Goal: Task Accomplishment & Management: Complete application form

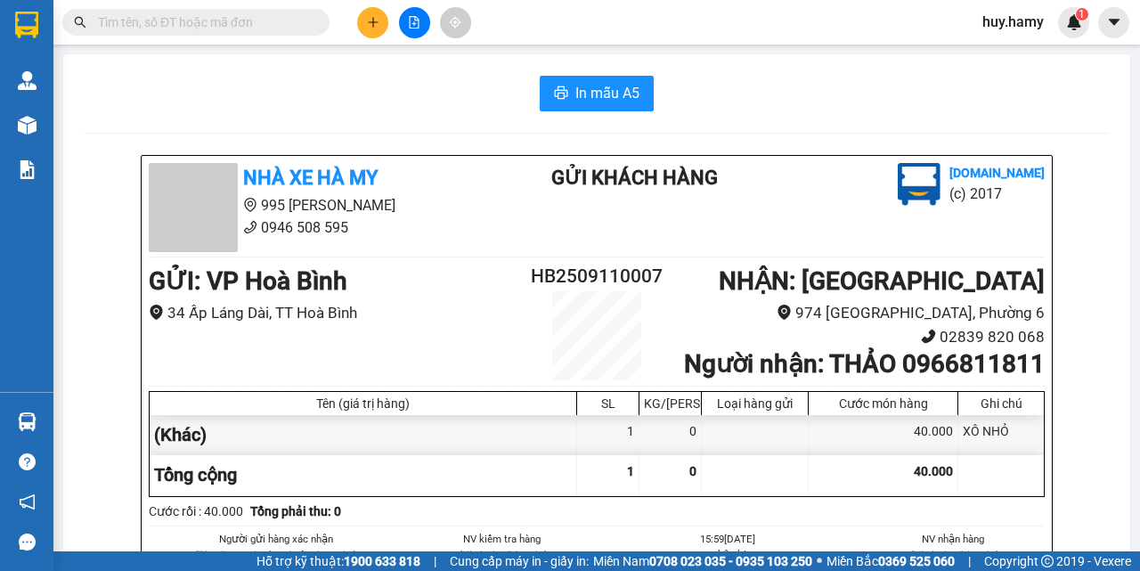
click at [380, 12] on button at bounding box center [372, 22] width 31 height 31
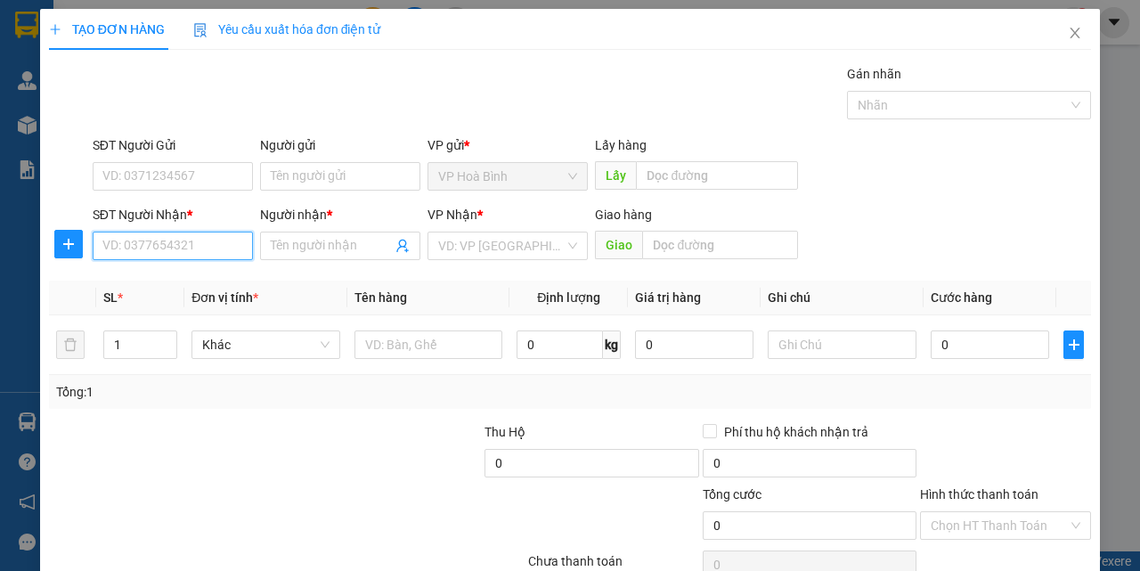
click at [177, 248] on input "SĐT Người Nhận *" at bounding box center [173, 246] width 160 height 28
click at [177, 248] on input "0974045" at bounding box center [173, 246] width 160 height 28
click at [167, 274] on div "0974045401 - DƯƠNG" at bounding box center [170, 282] width 137 height 20
type input "0974045401"
type input "DƯƠNG"
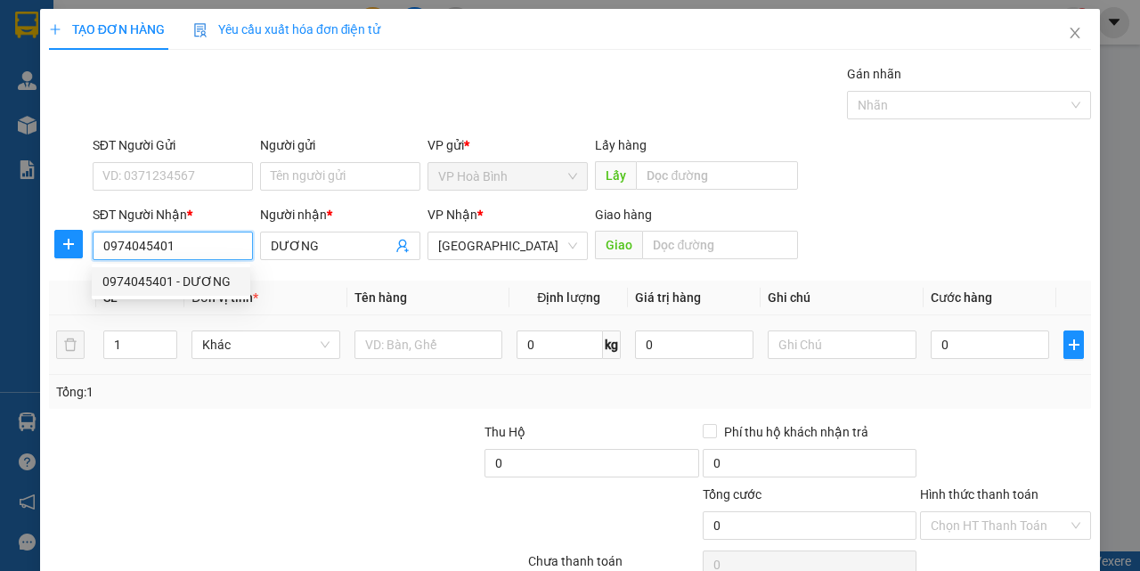
type input "70.000"
type input "0974045401"
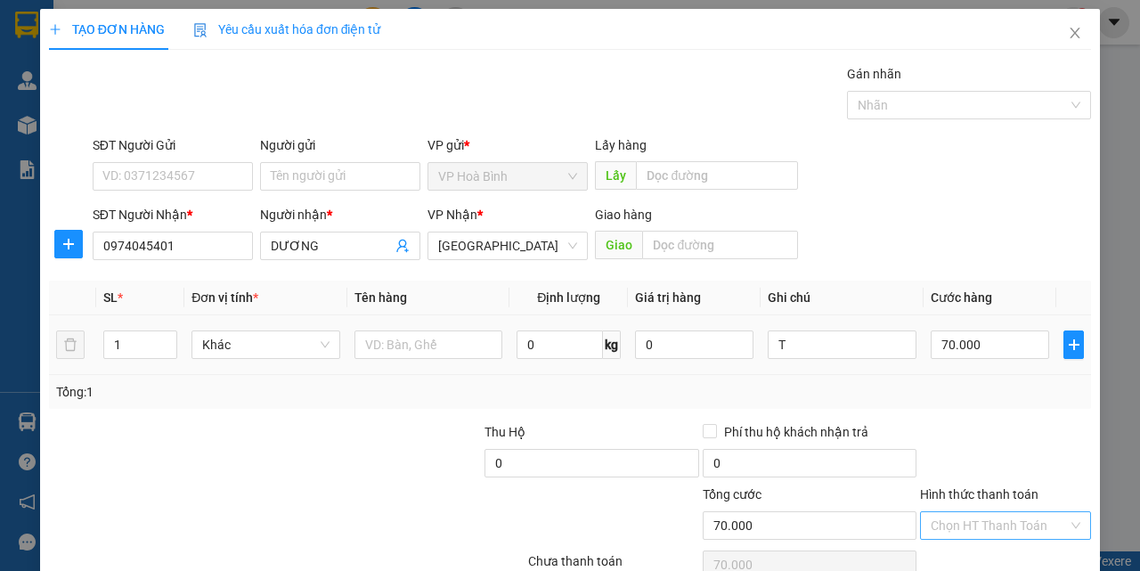
click at [970, 512] on input "Hình thức thanh toán" at bounding box center [999, 525] width 137 height 27
click at [964, 467] on div "Tại văn phòng" at bounding box center [994, 462] width 147 height 20
type input "0"
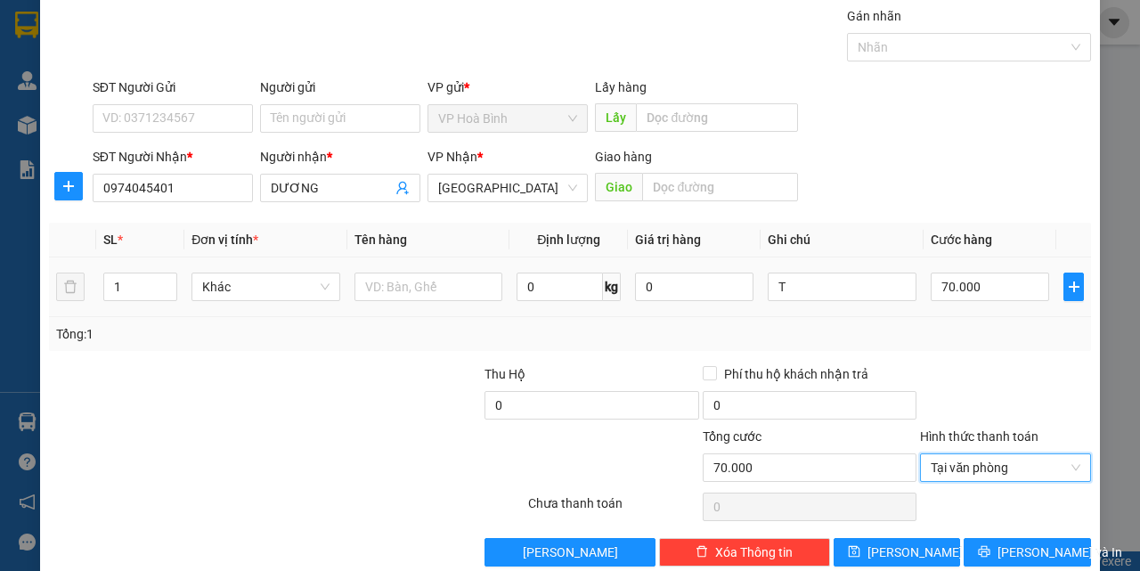
scroll to position [88, 0]
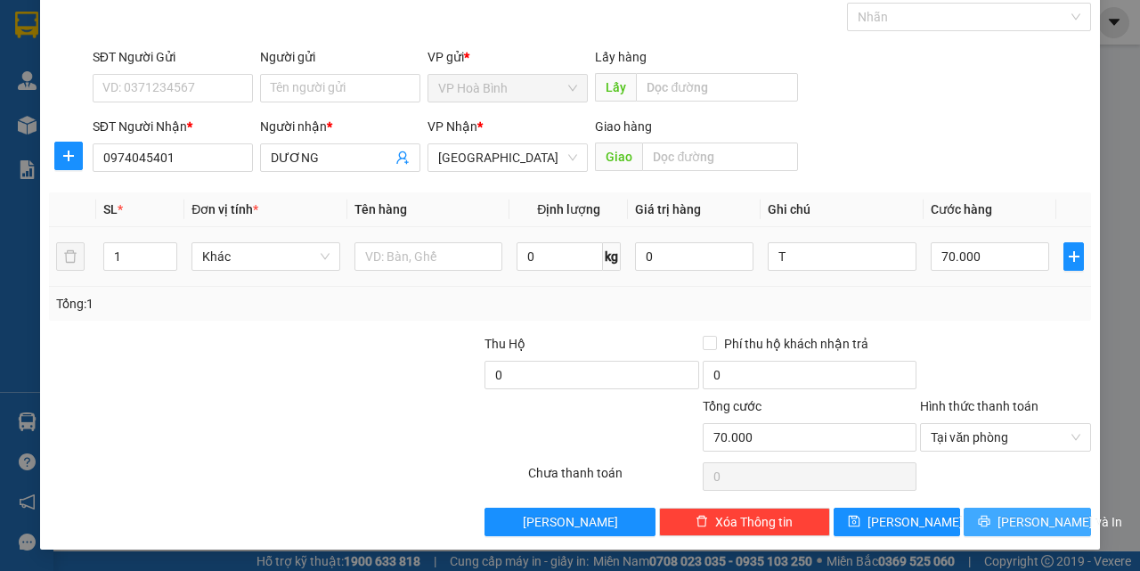
click at [990, 526] on icon "printer" at bounding box center [984, 521] width 12 height 12
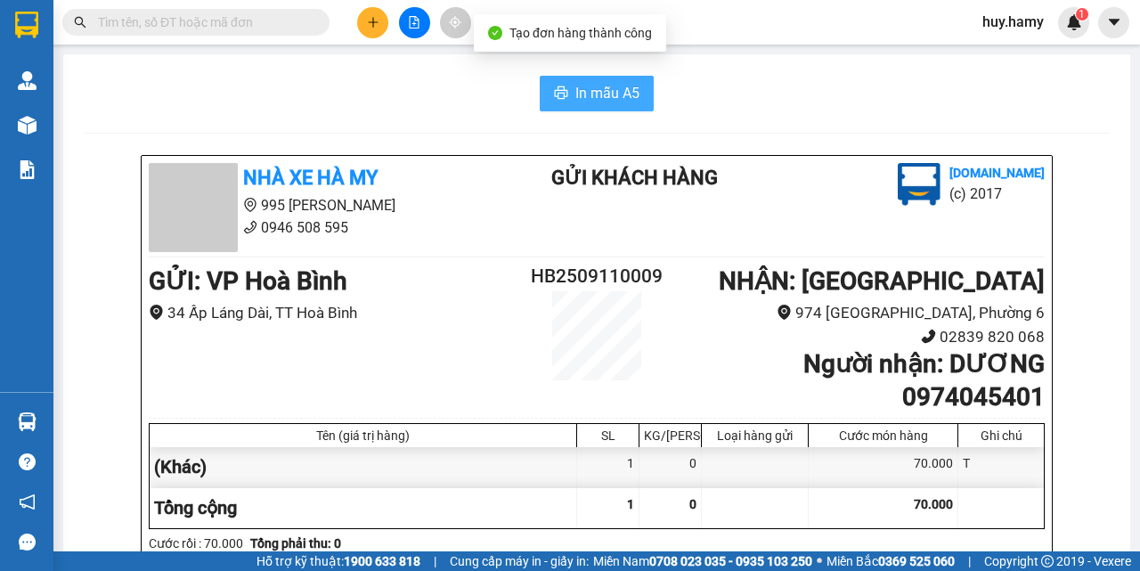
click at [583, 84] on span "In mẫu A5" at bounding box center [607, 93] width 64 height 22
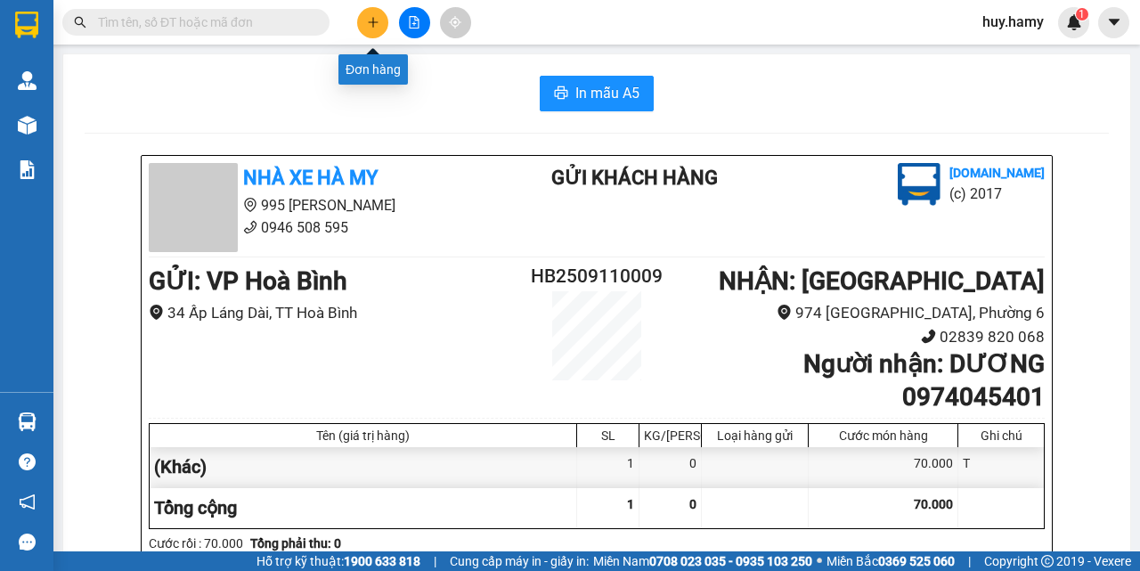
click at [372, 28] on button at bounding box center [372, 22] width 31 height 31
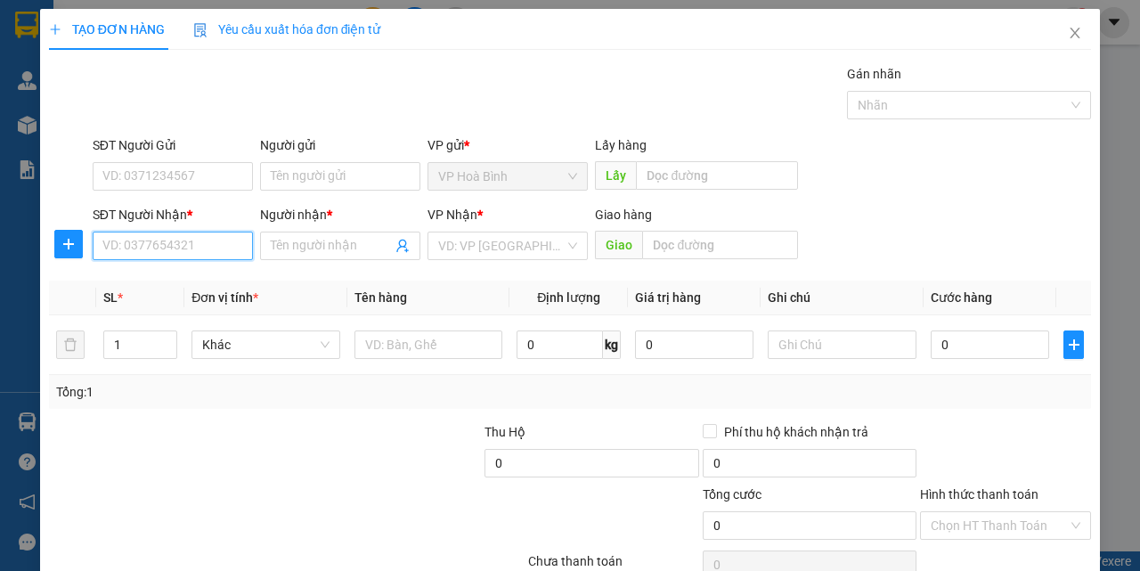
click at [209, 246] on input "SĐT Người Nhận *" at bounding box center [173, 246] width 160 height 28
type input "0962187718"
click at [131, 280] on div "0962187718 - PHÚC" at bounding box center [170, 282] width 137 height 20
type input "PHÚC"
type input "50.000"
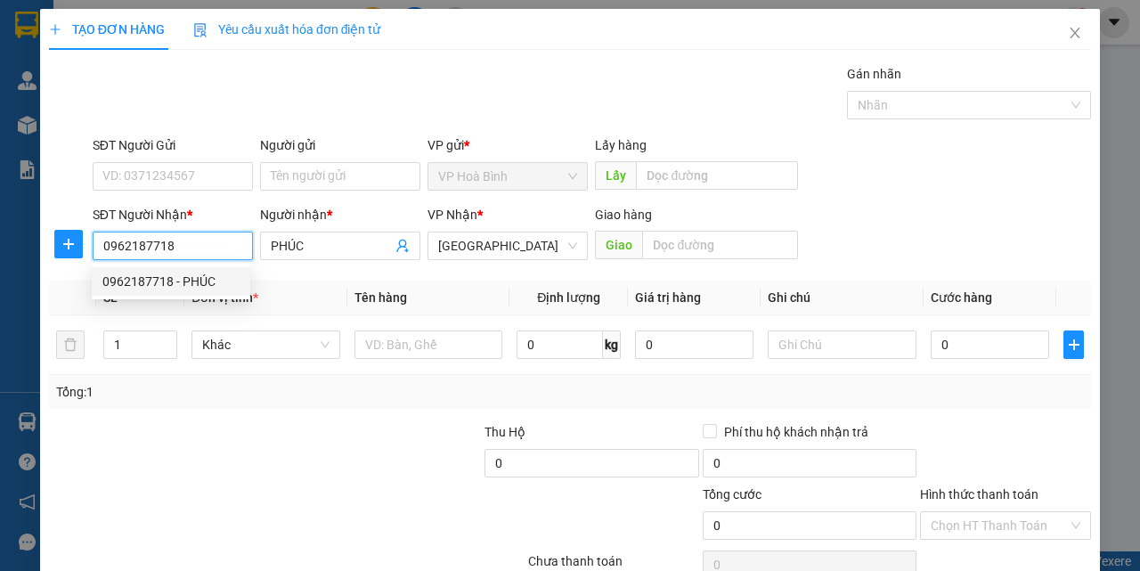
type input "50.000"
type input "0962187718"
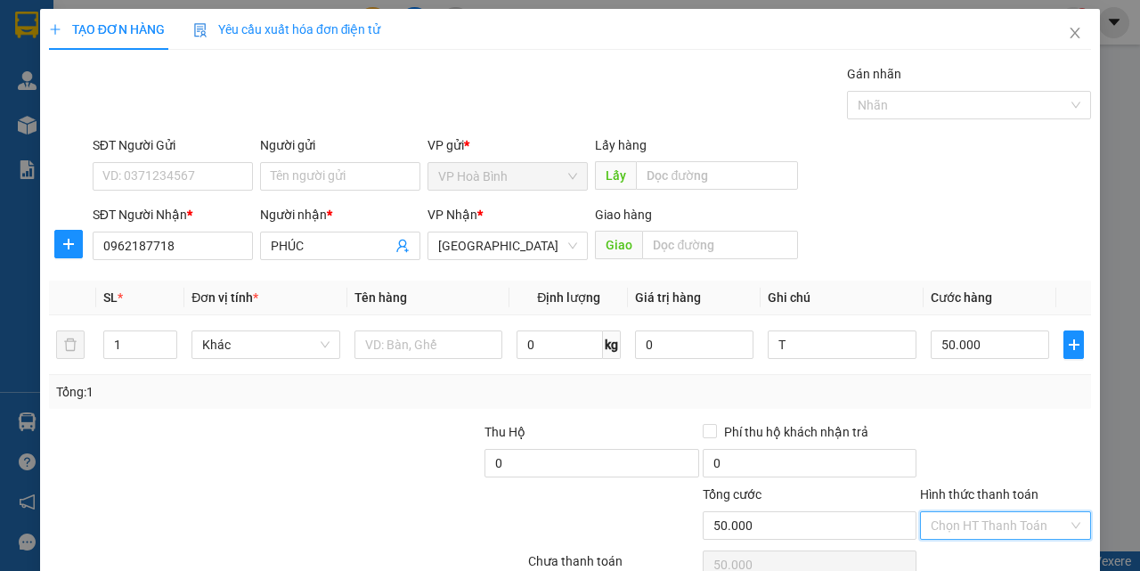
click at [948, 516] on input "Hình thức thanh toán" at bounding box center [999, 525] width 137 height 27
click at [959, 465] on div "Tại văn phòng" at bounding box center [994, 462] width 147 height 20
type input "0"
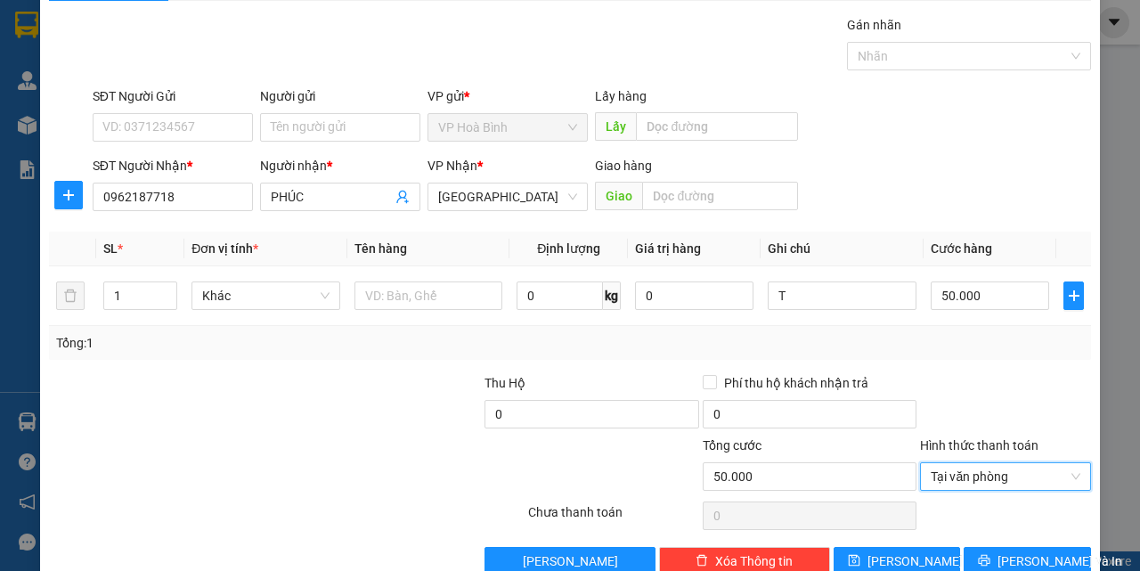
scroll to position [88, 0]
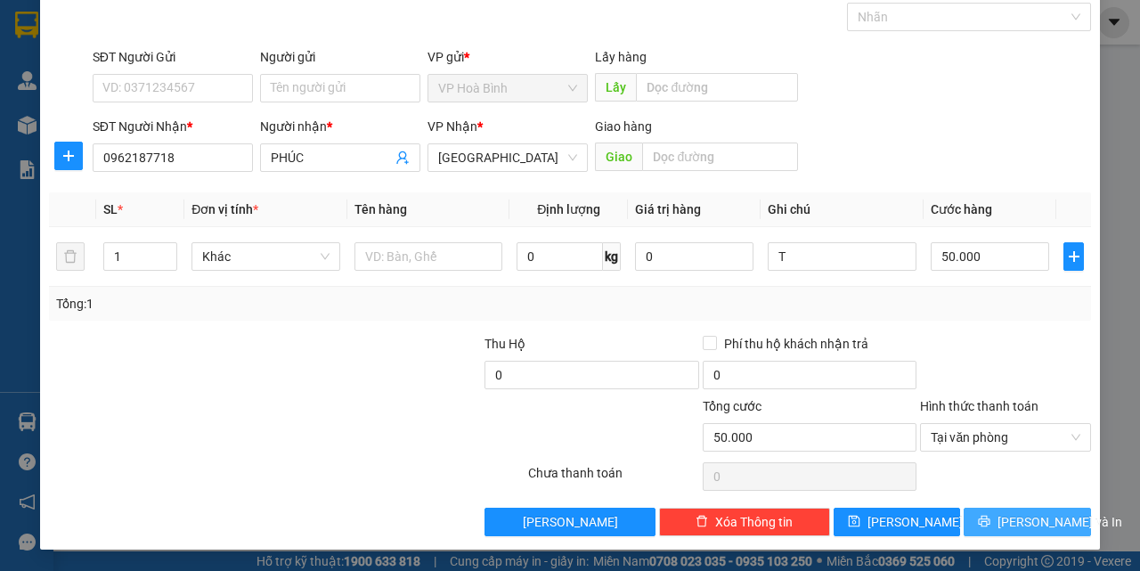
click at [1008, 510] on button "[PERSON_NAME] và In" at bounding box center [1027, 522] width 127 height 28
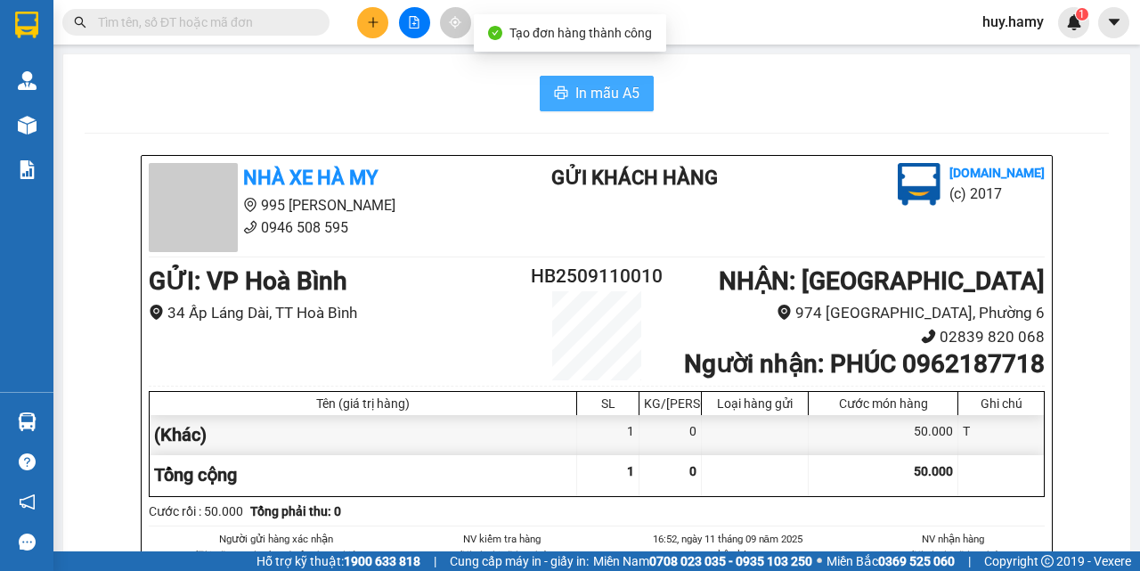
click at [623, 98] on span "In mẫu A5" at bounding box center [607, 93] width 64 height 22
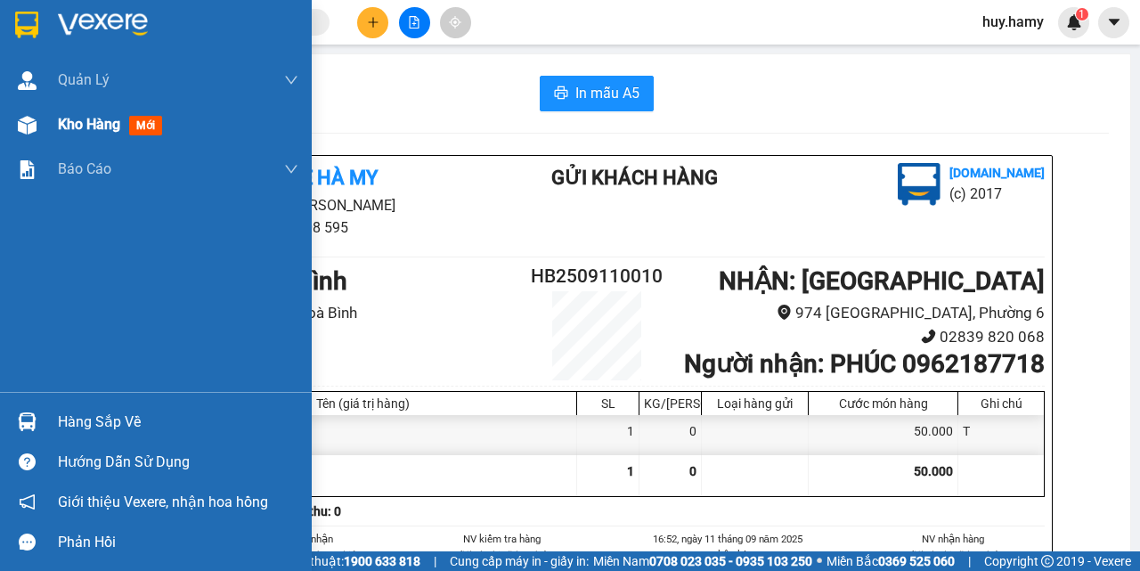
click at [73, 123] on span "Kho hàng" at bounding box center [89, 124] width 62 height 17
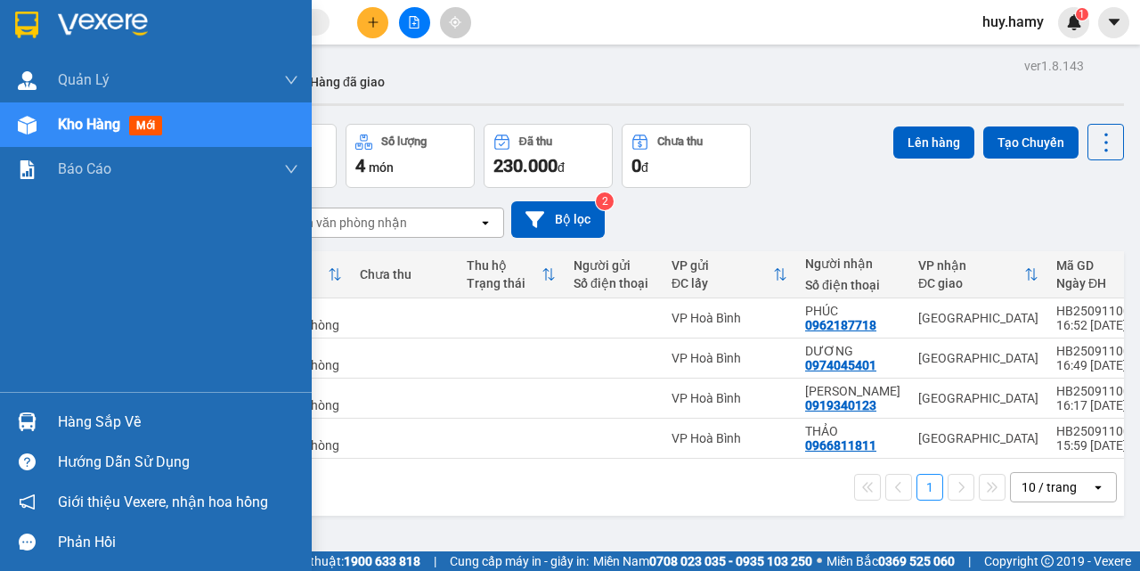
click at [62, 126] on span "Kho hàng" at bounding box center [89, 124] width 62 height 17
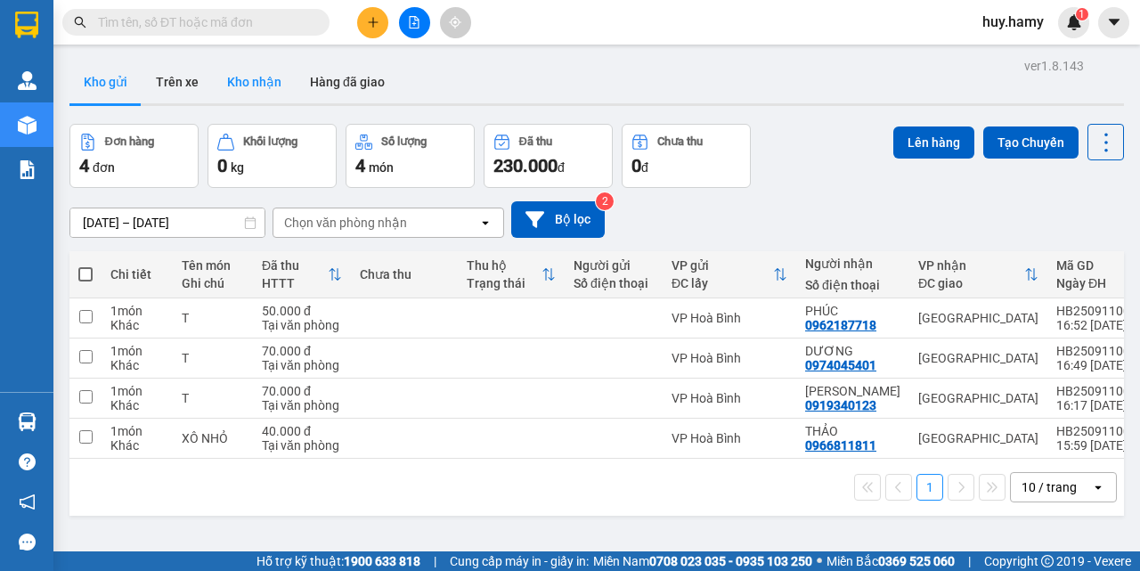
click at [241, 86] on button "Kho nhận" at bounding box center [254, 82] width 83 height 43
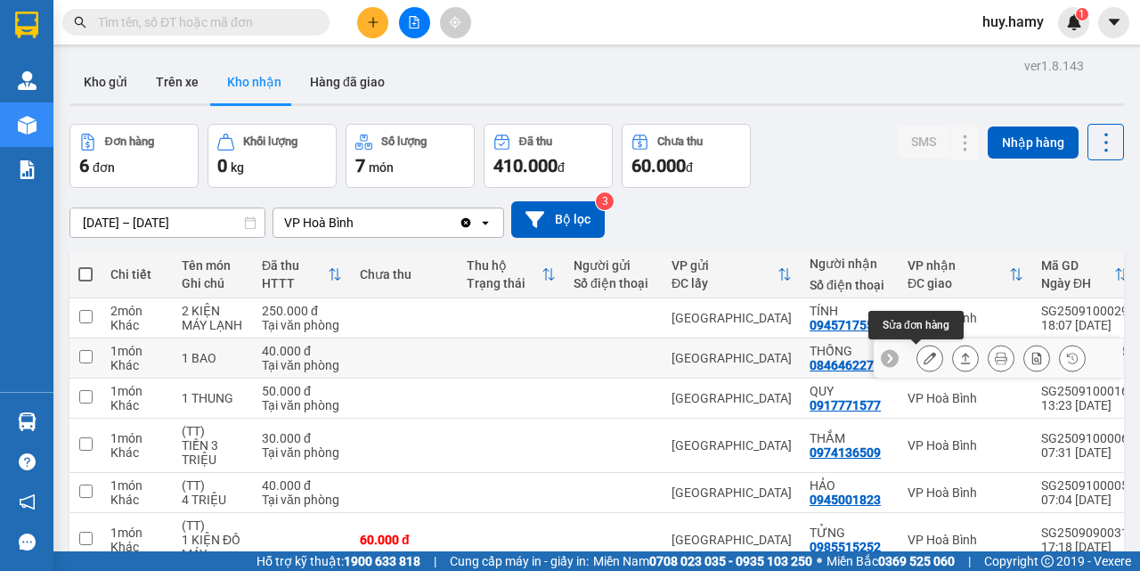
click at [924, 362] on icon at bounding box center [930, 358] width 12 height 12
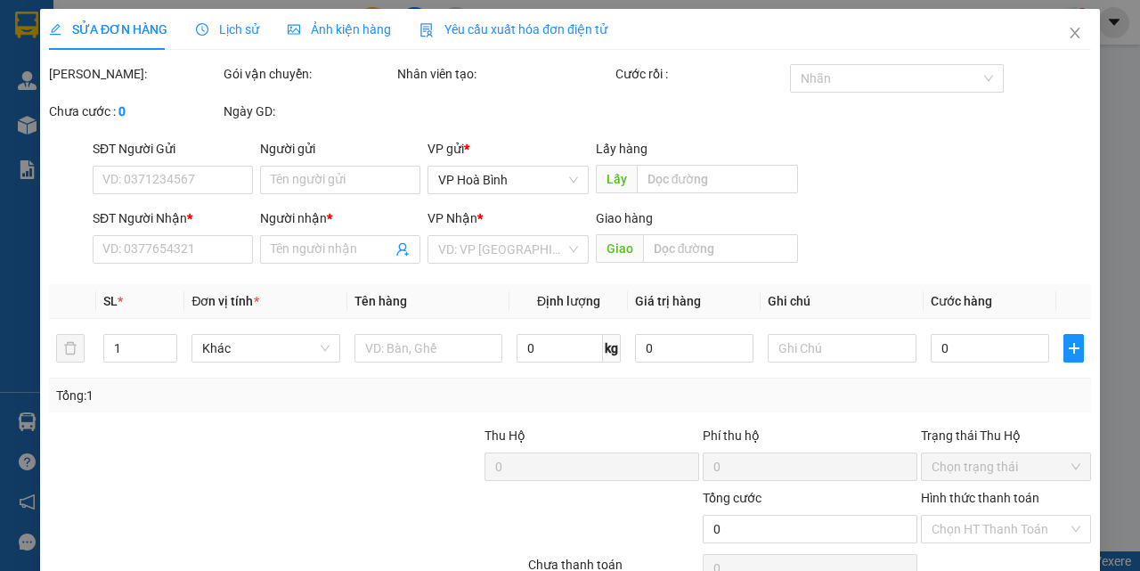
type input "0846462272"
type input "THỐNG"
type input "40.000"
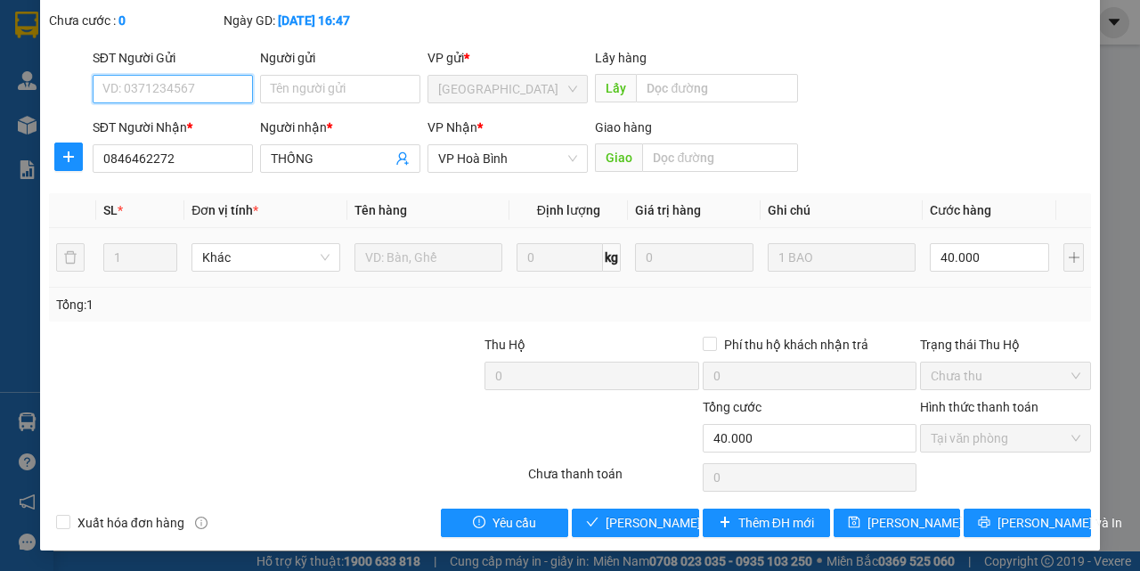
scroll to position [111, 0]
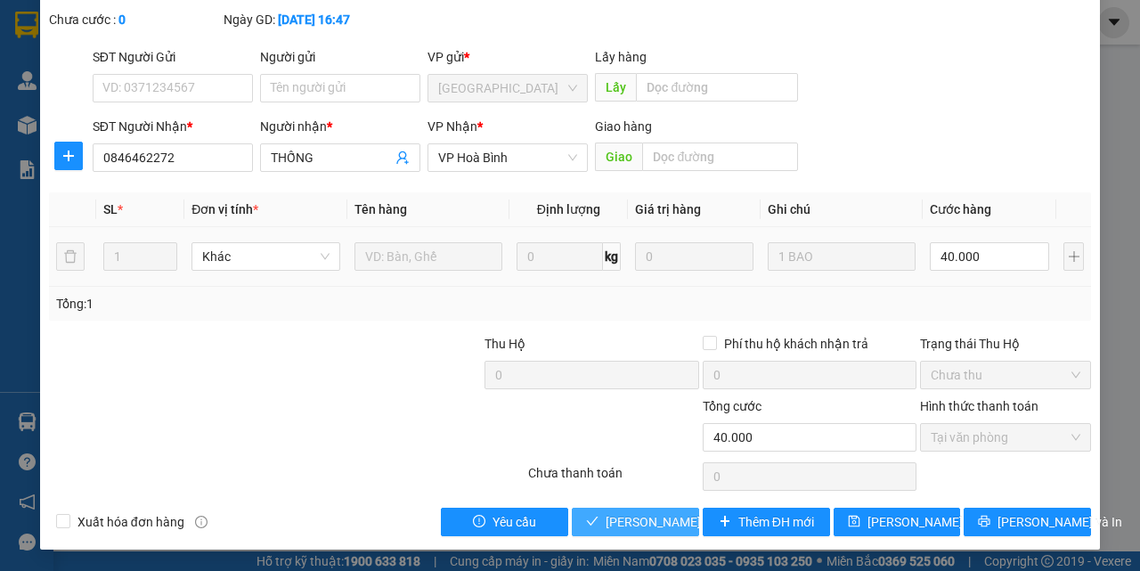
click at [627, 520] on span "[PERSON_NAME] và Giao hàng" at bounding box center [691, 522] width 171 height 20
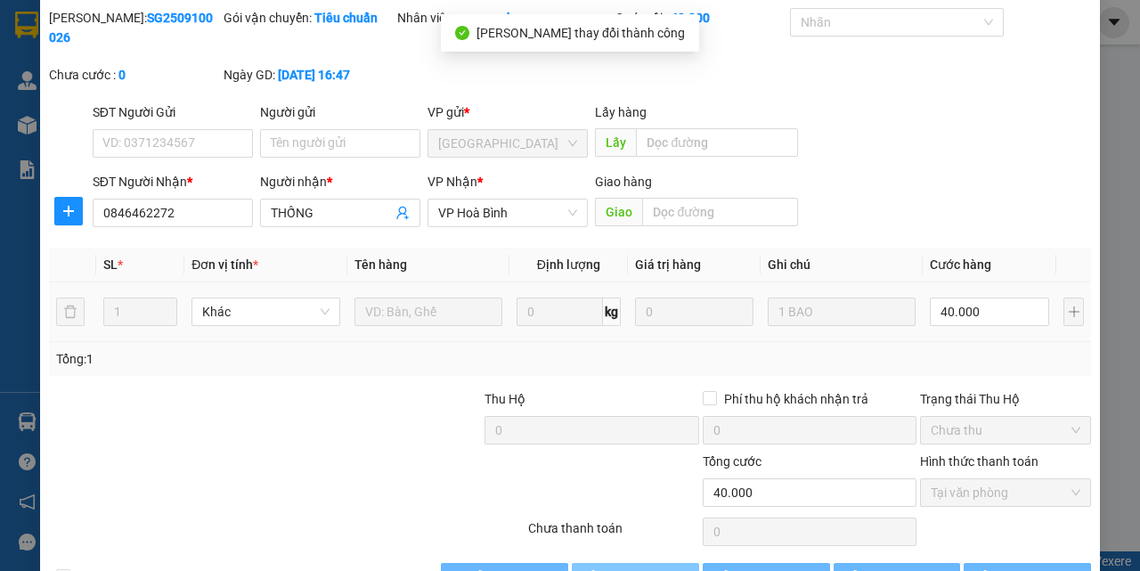
scroll to position [0, 0]
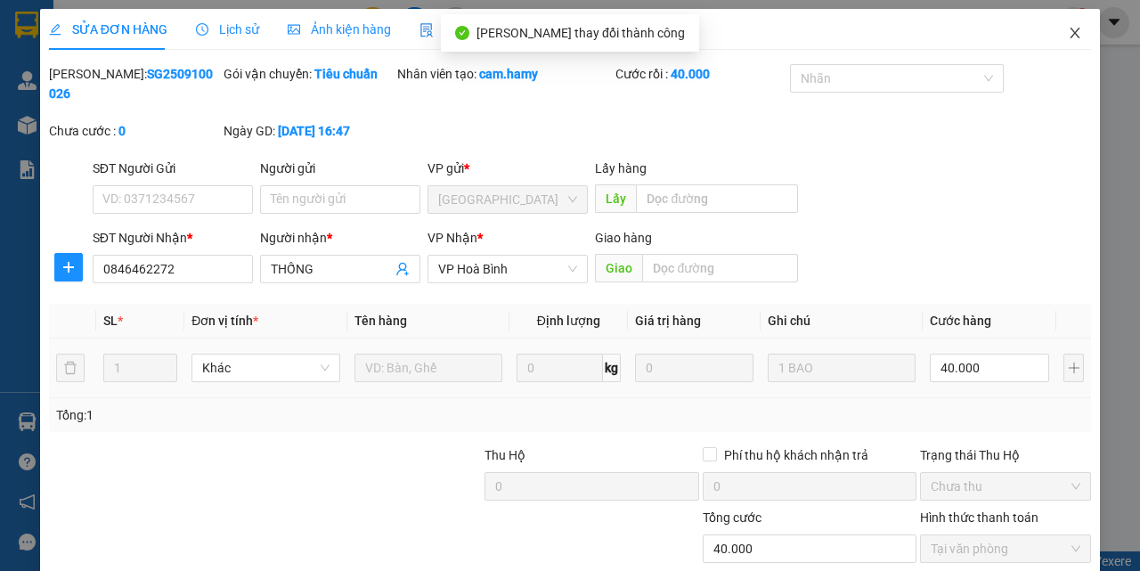
click at [1068, 32] on icon "close" at bounding box center [1075, 33] width 14 height 14
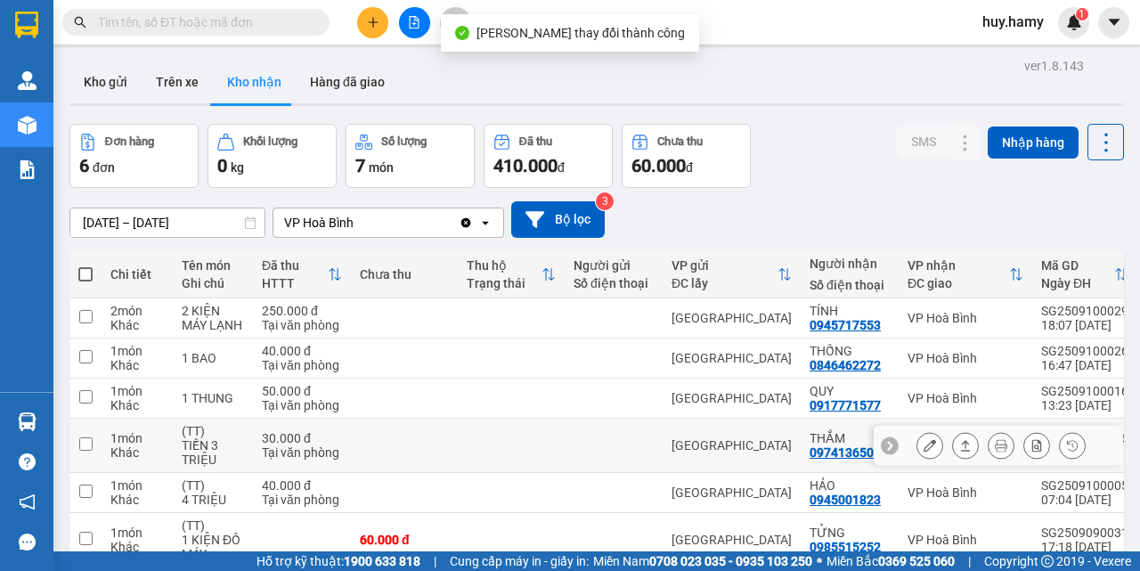
scroll to position [89, 0]
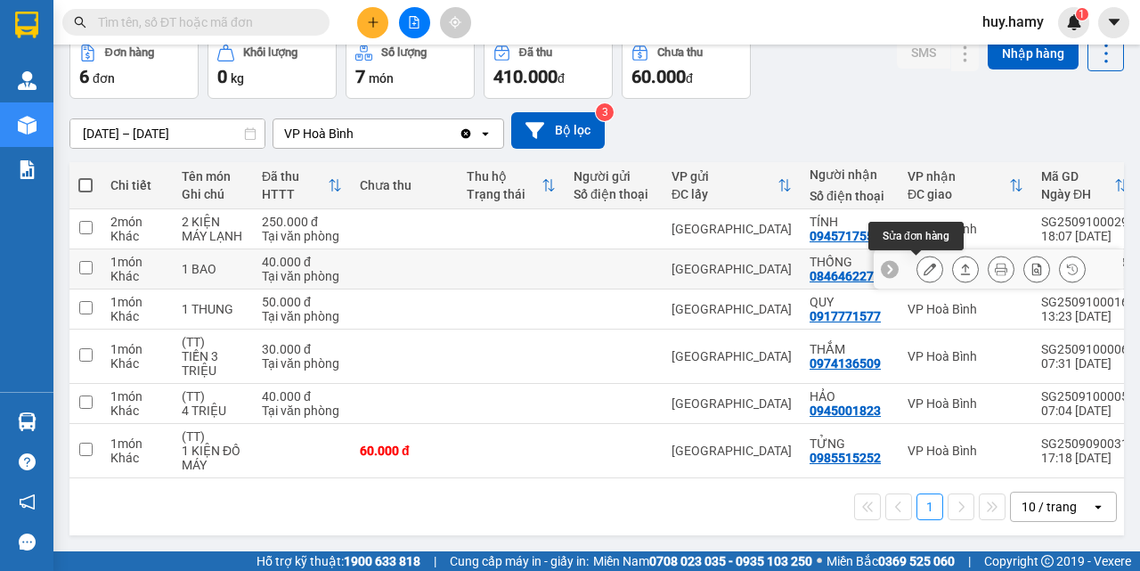
click at [920, 262] on button at bounding box center [929, 269] width 25 height 31
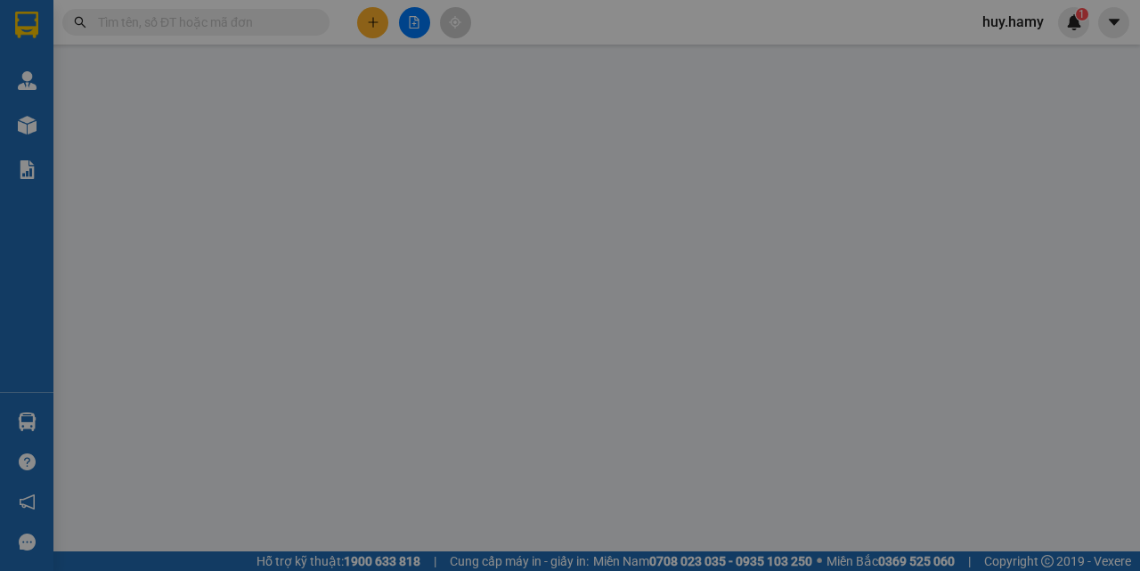
type input "0846462272"
type input "THỐNG"
type input "40.000"
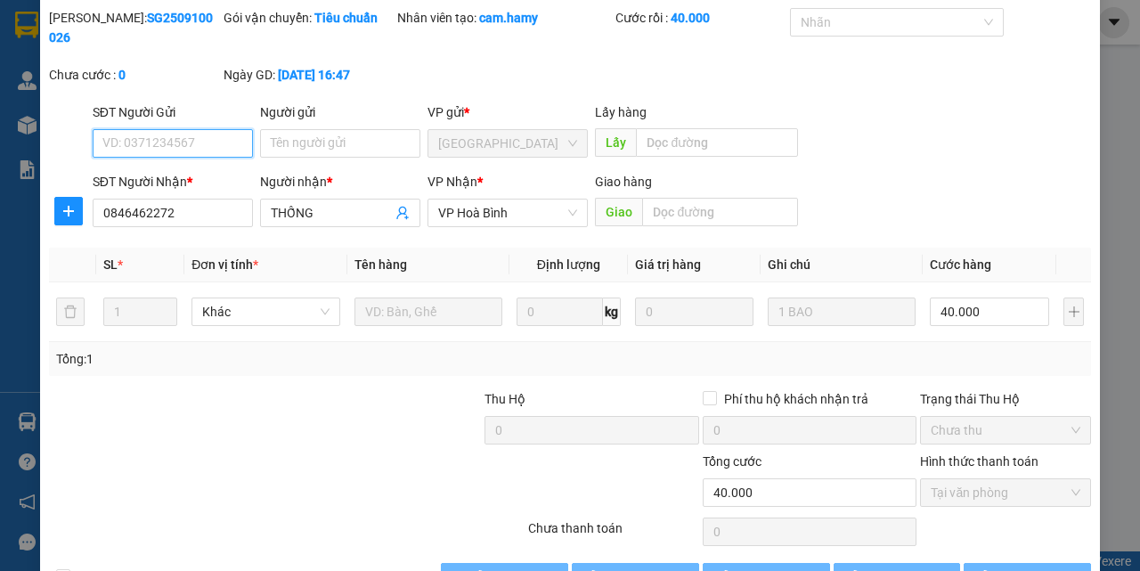
scroll to position [111, 0]
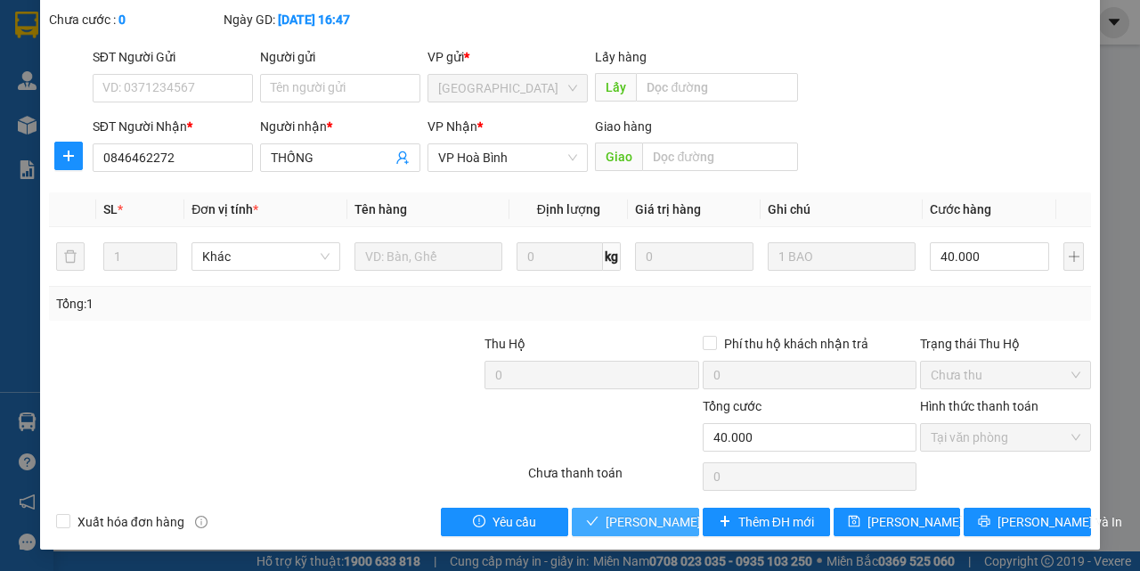
click at [621, 519] on span "[PERSON_NAME] và Giao hàng" at bounding box center [691, 522] width 171 height 20
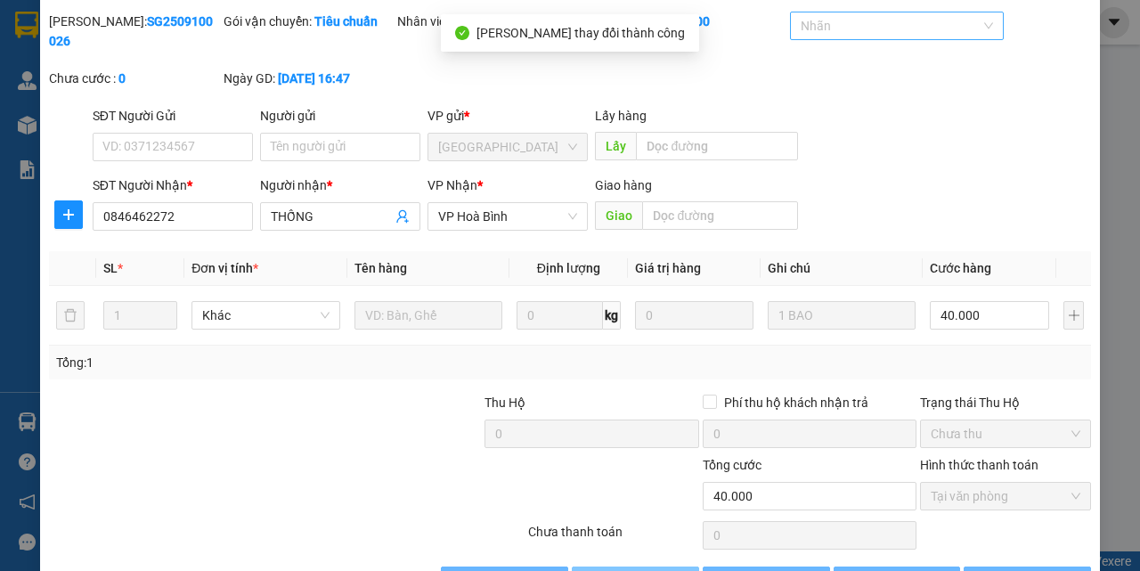
scroll to position [0, 0]
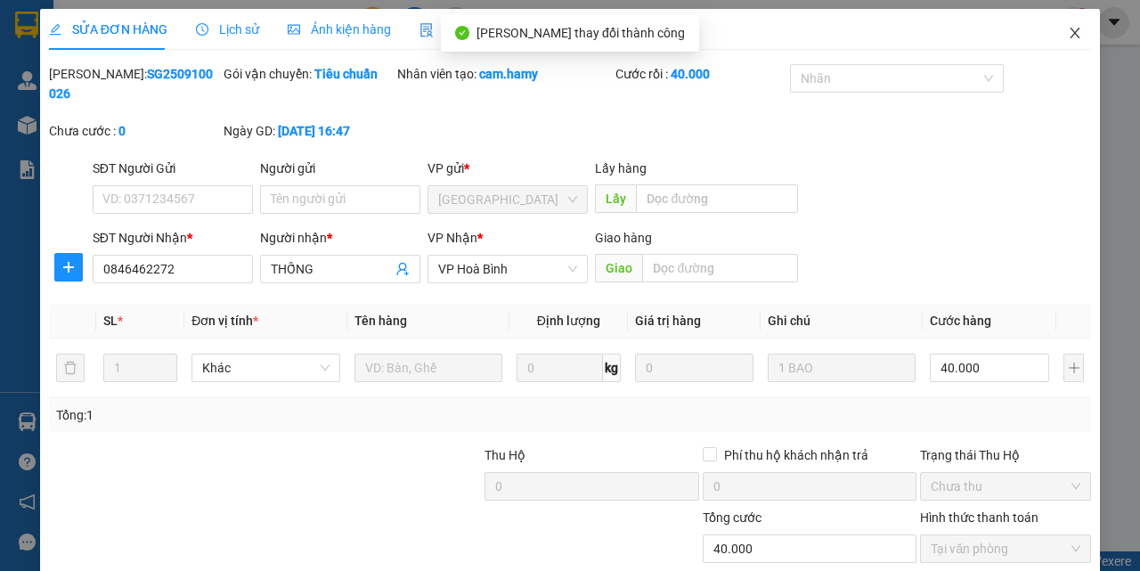
click at [1070, 29] on span "Close" at bounding box center [1075, 34] width 50 height 50
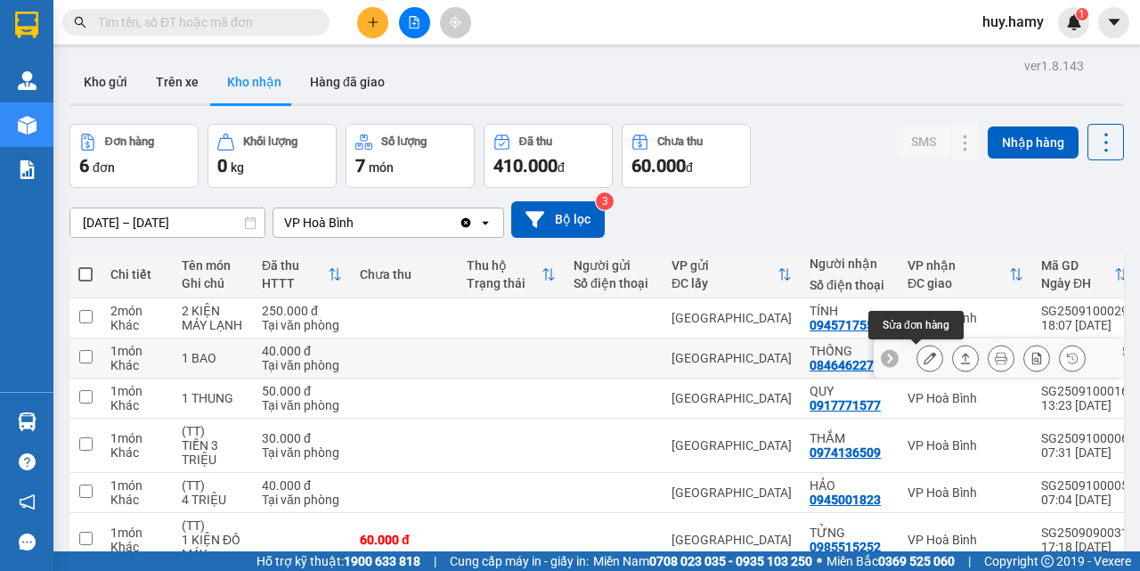
click at [917, 351] on button at bounding box center [929, 358] width 25 height 31
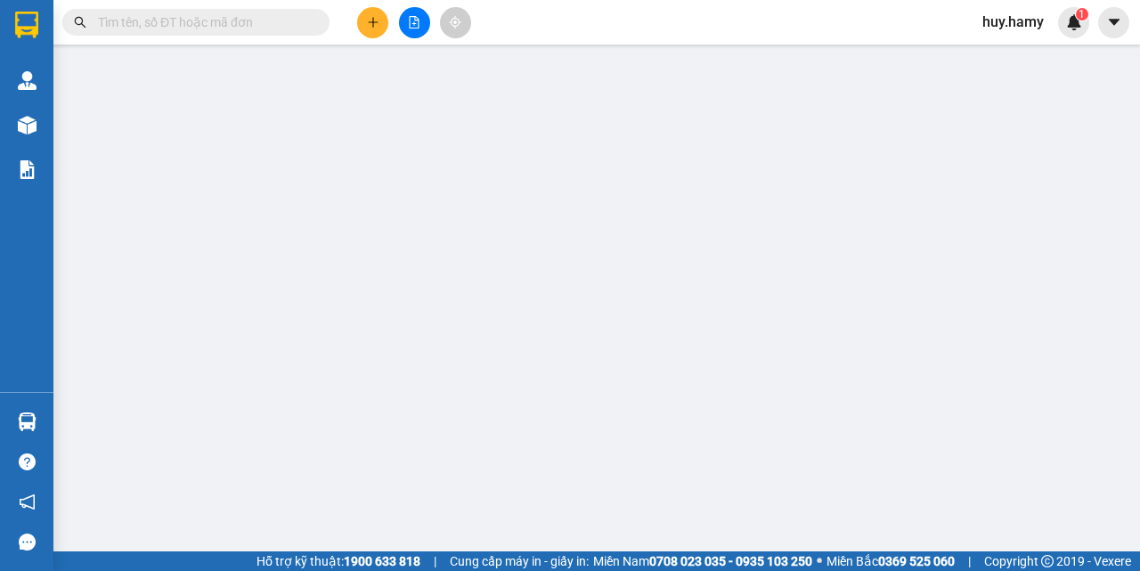
type input "0846462272"
type input "THỐNG"
type input "40.000"
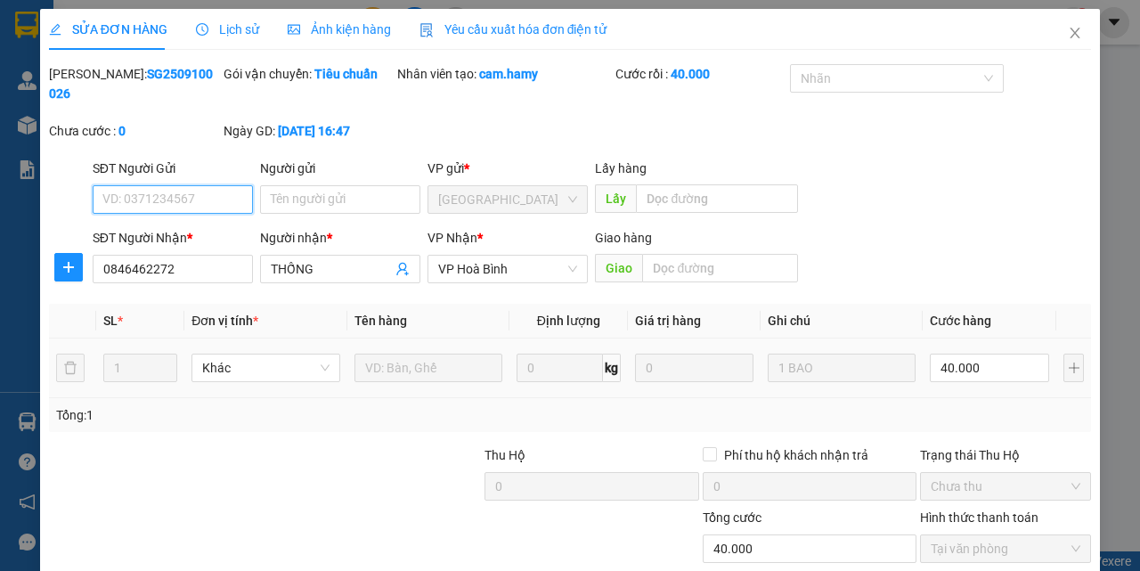
scroll to position [111, 0]
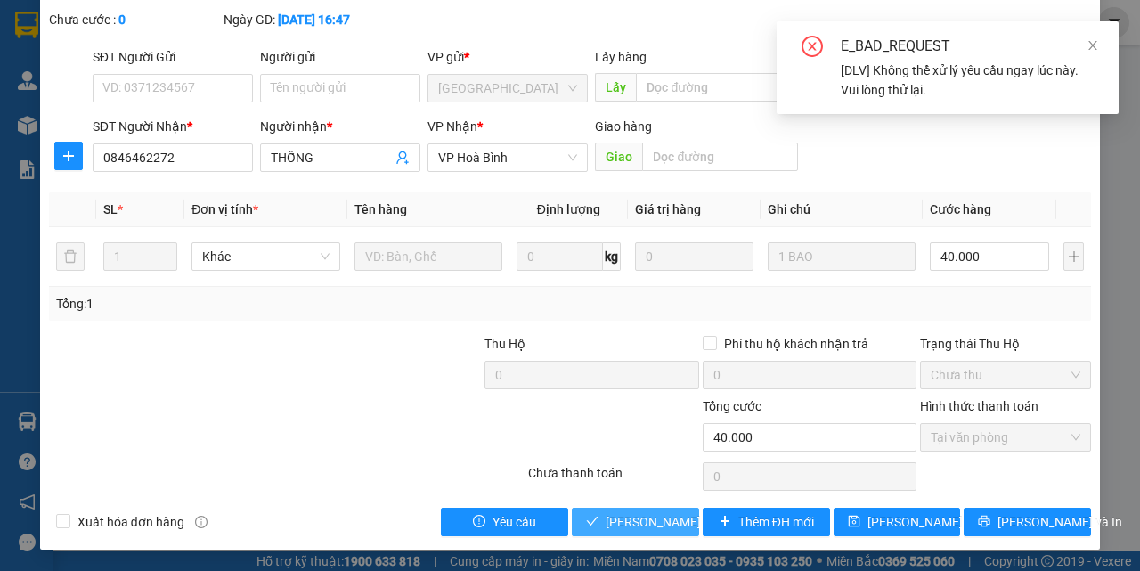
click at [628, 520] on span "[PERSON_NAME] và Giao hàng" at bounding box center [691, 522] width 171 height 20
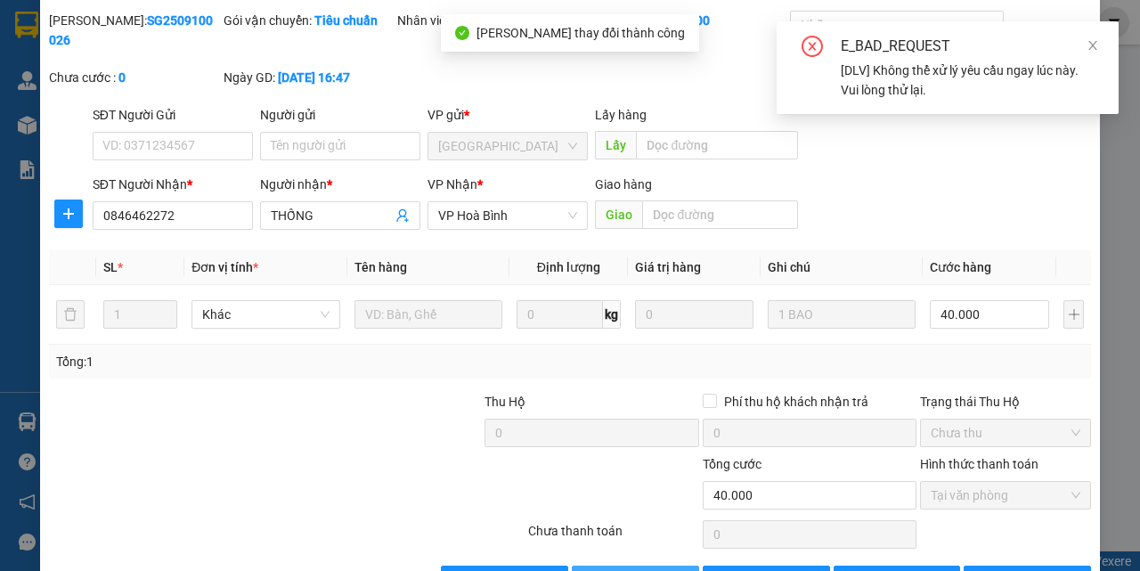
scroll to position [22, 0]
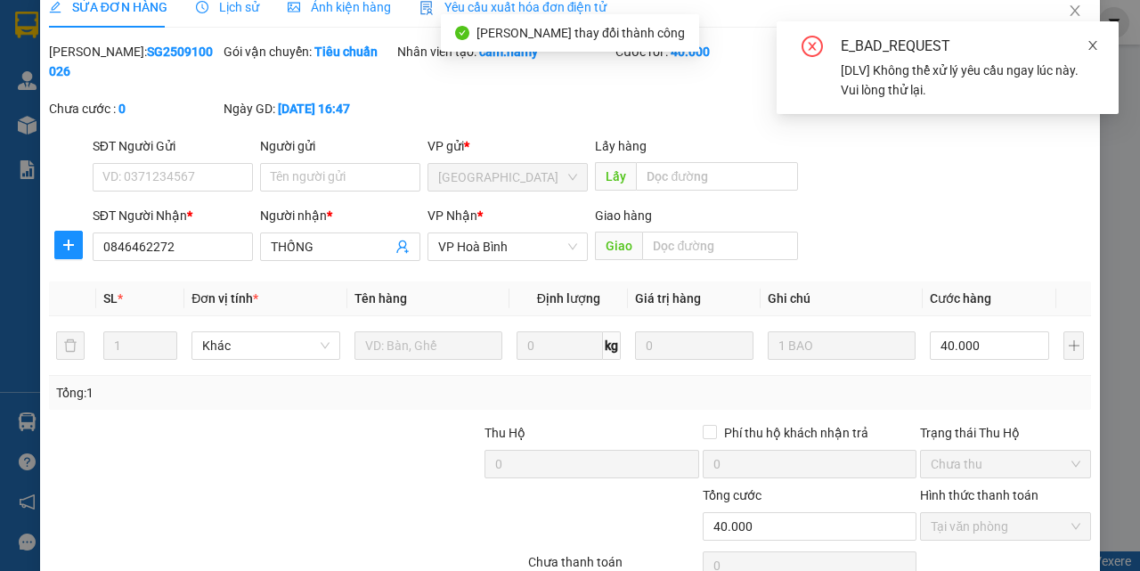
click at [1096, 49] on icon "close" at bounding box center [1092, 45] width 9 height 9
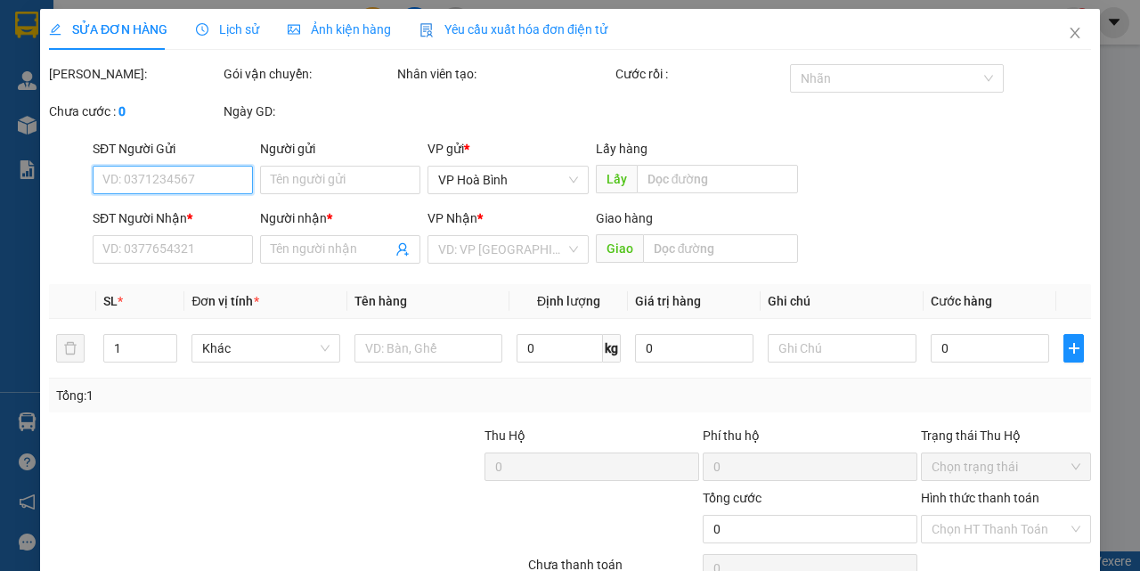
type input "0846462272"
type input "THỐNG"
type input "40.000"
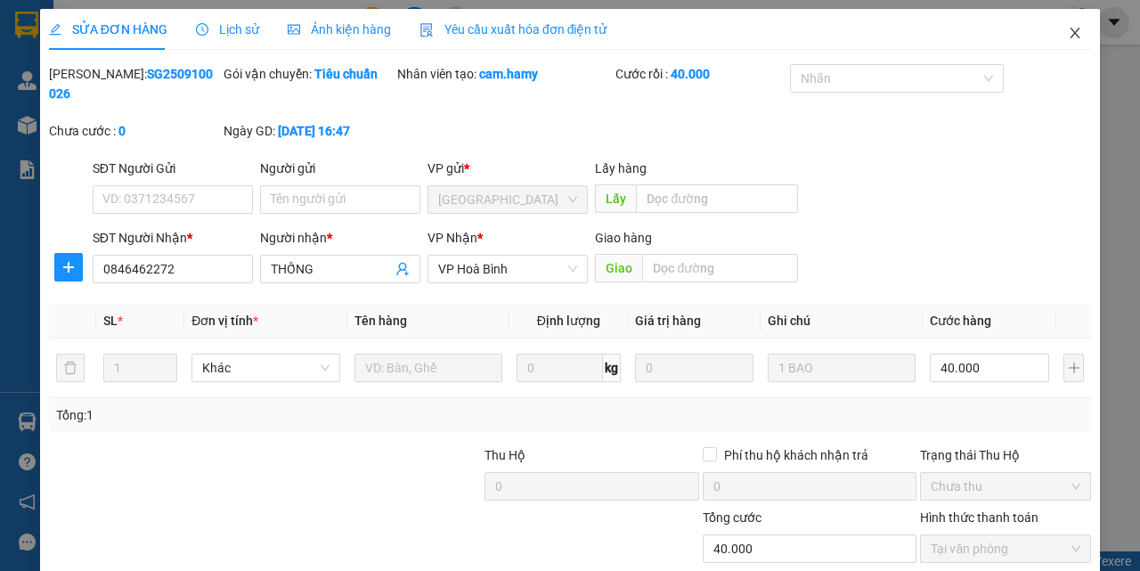
click at [1070, 36] on icon "close" at bounding box center [1075, 33] width 10 height 11
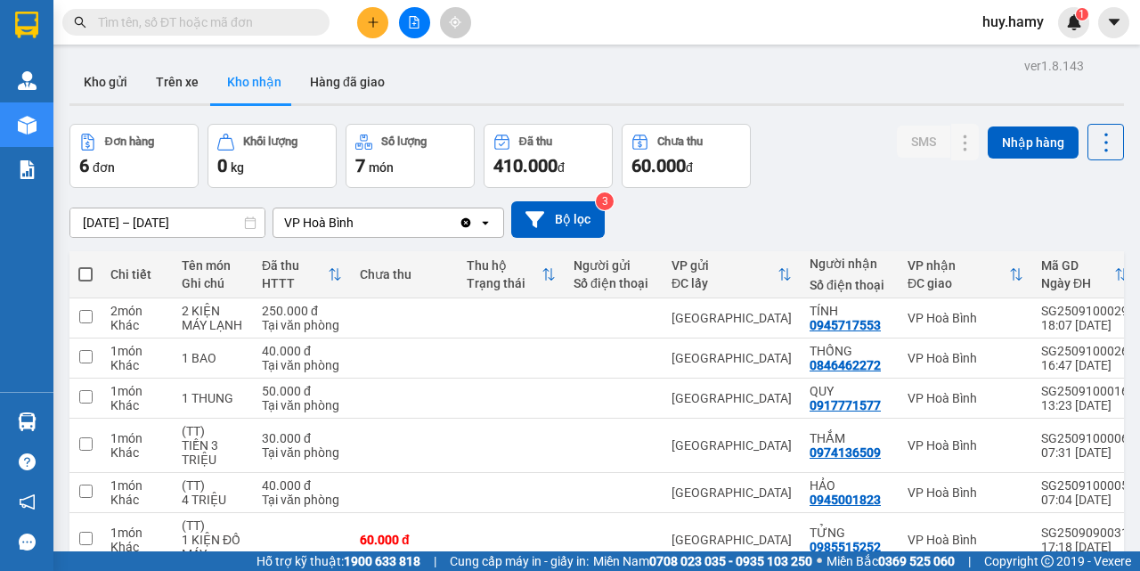
click at [248, 83] on button "Kho nhận" at bounding box center [254, 82] width 83 height 43
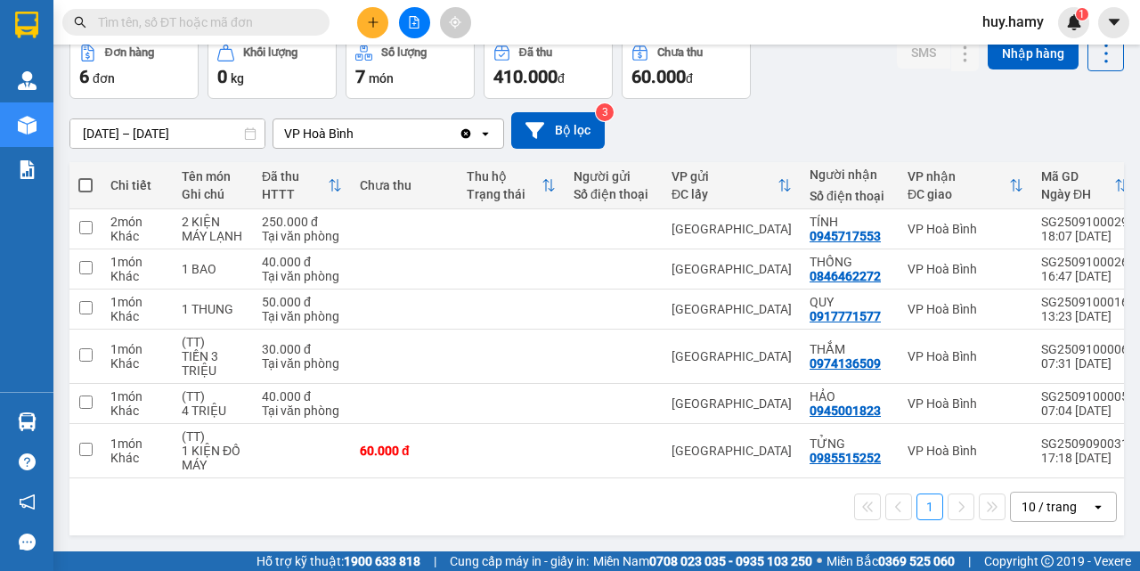
scroll to position [96, 0]
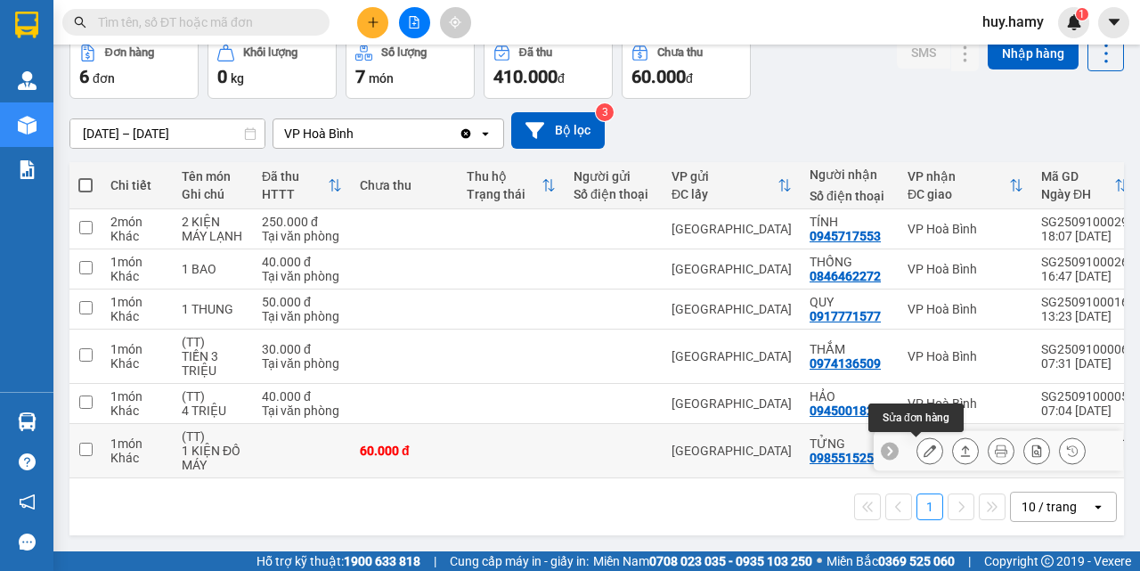
click at [924, 444] on icon at bounding box center [930, 450] width 12 height 12
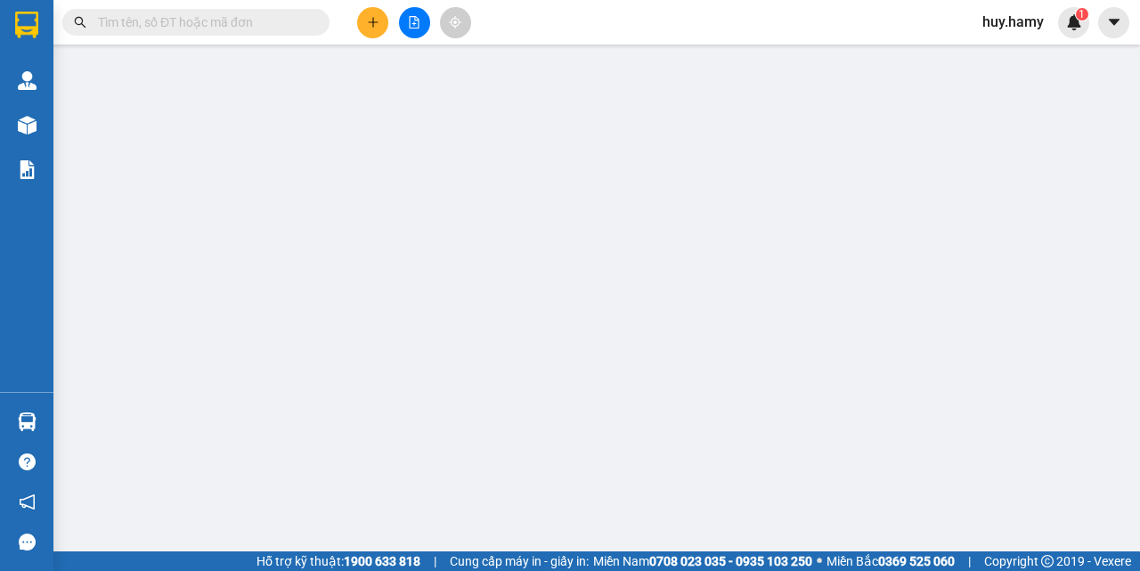
type input "0985515252"
type input "TỬNG"
type input "60.000"
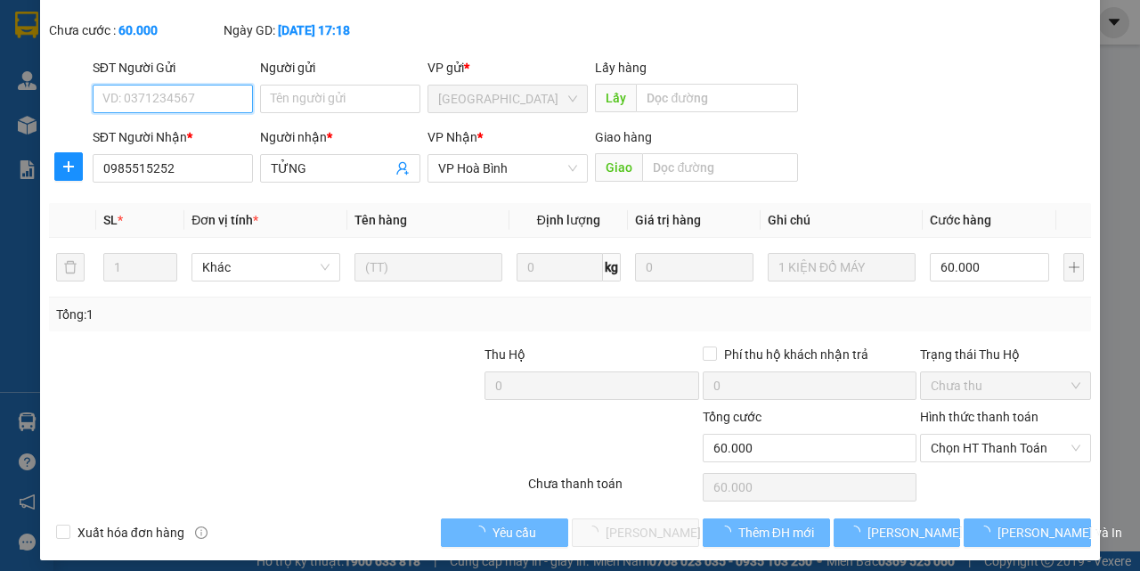
scroll to position [111, 0]
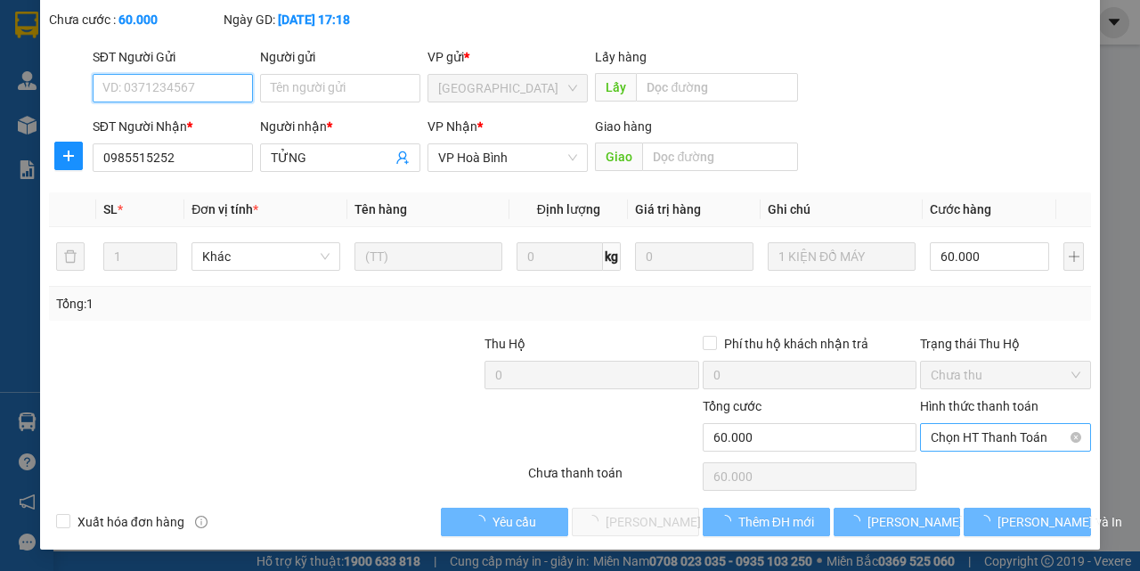
click at [977, 425] on span "Chọn HT Thanh Toán" at bounding box center [1006, 437] width 150 height 27
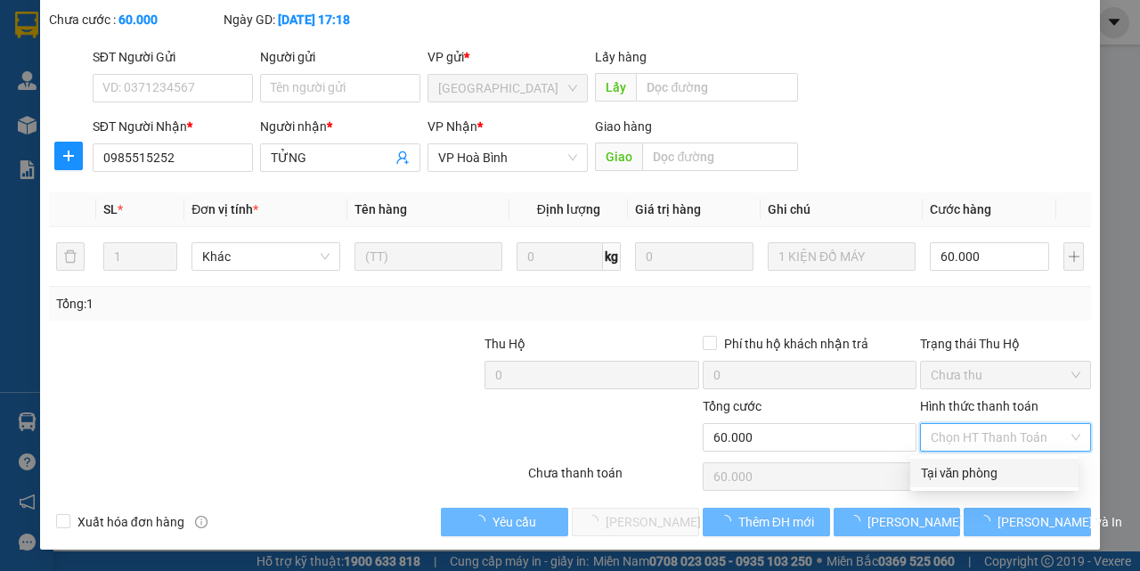
click at [956, 477] on div "Tại văn phòng" at bounding box center [994, 473] width 147 height 20
type input "0"
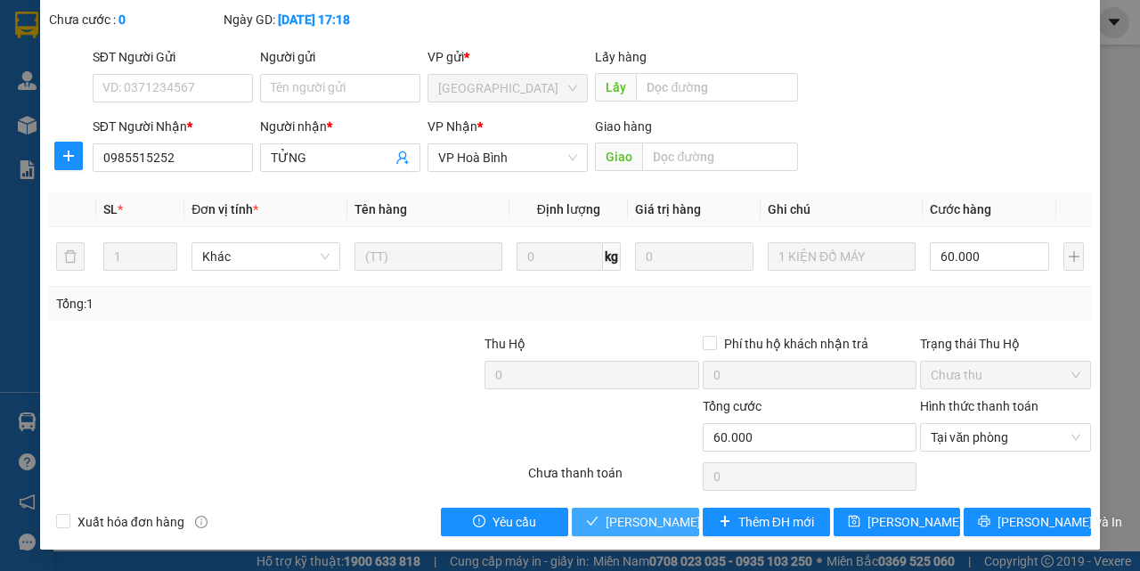
click at [642, 523] on span "[PERSON_NAME] và Giao hàng" at bounding box center [691, 522] width 171 height 20
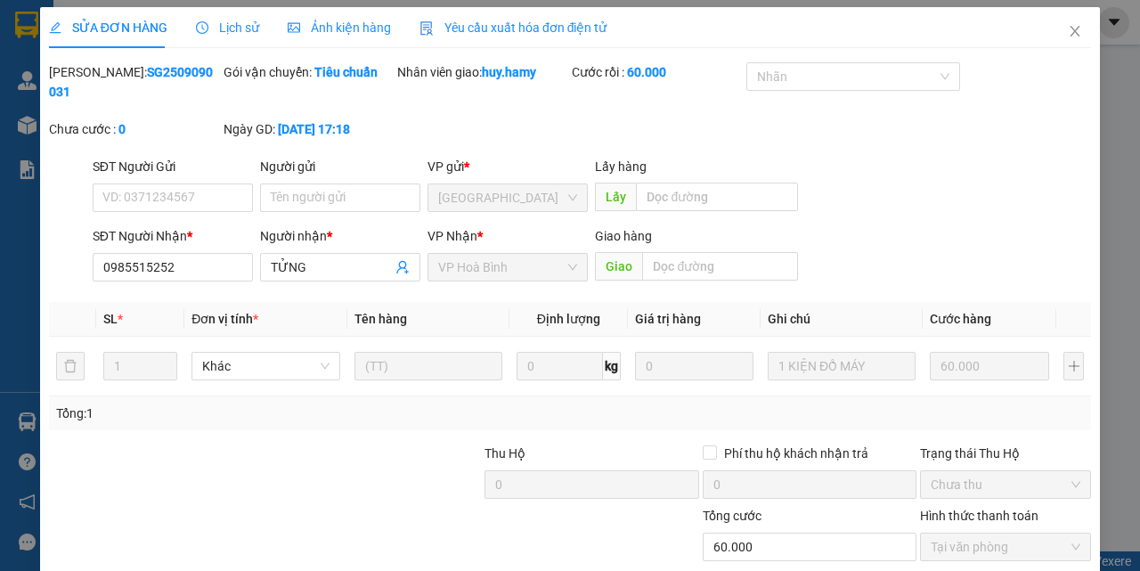
scroll to position [0, 0]
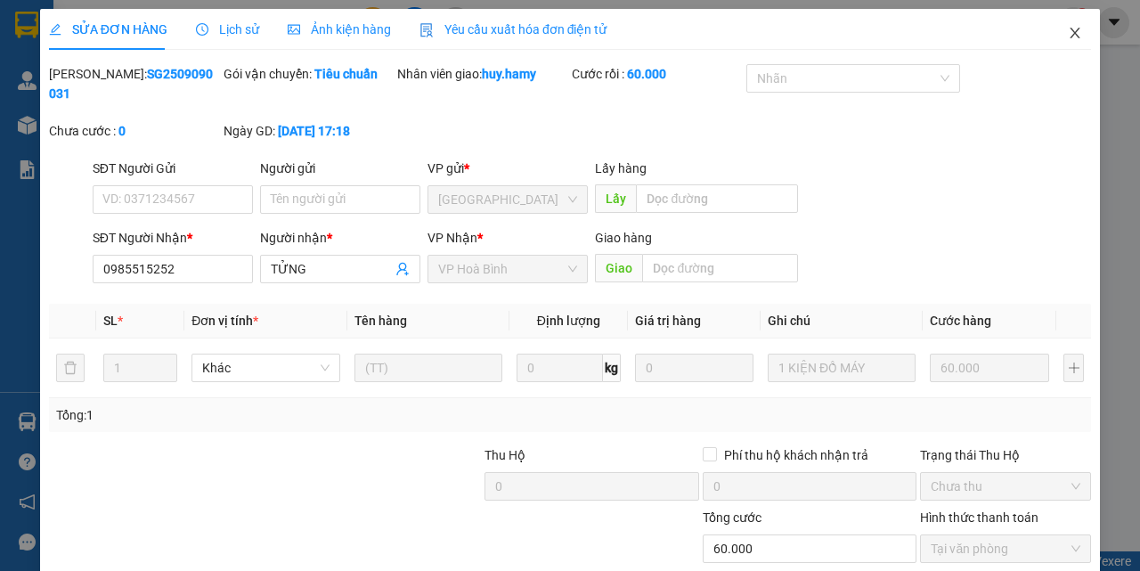
click at [1068, 30] on icon "close" at bounding box center [1075, 33] width 14 height 14
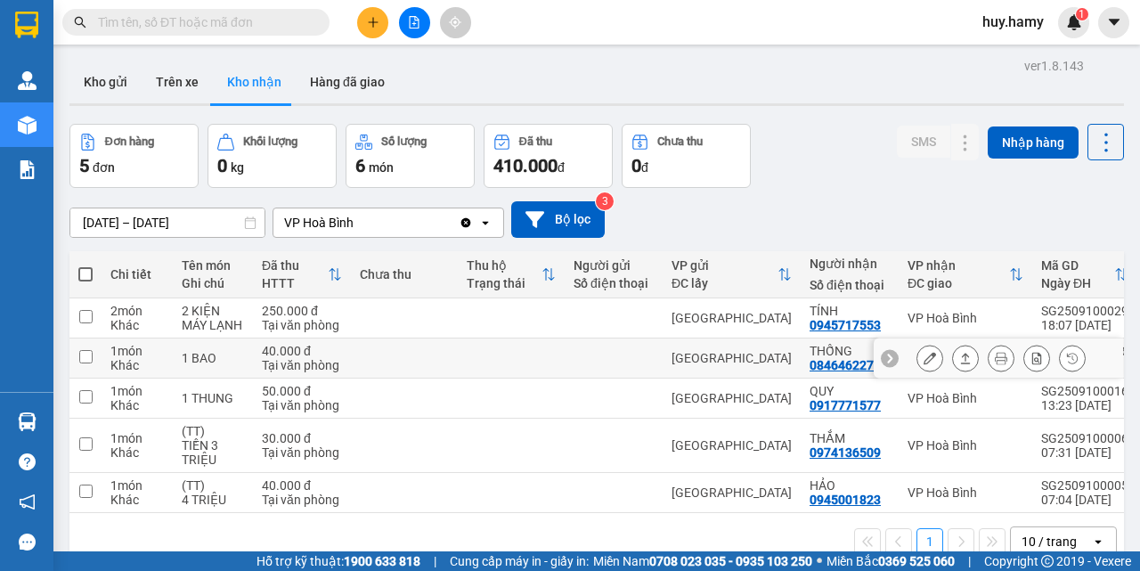
scroll to position [82, 0]
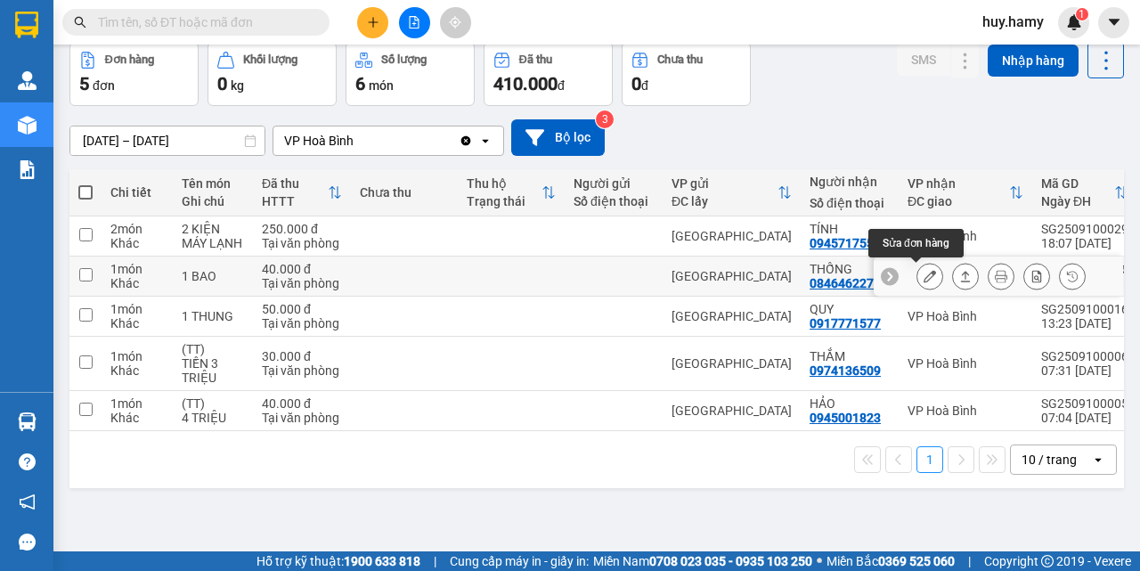
click at [917, 284] on button at bounding box center [929, 276] width 25 height 31
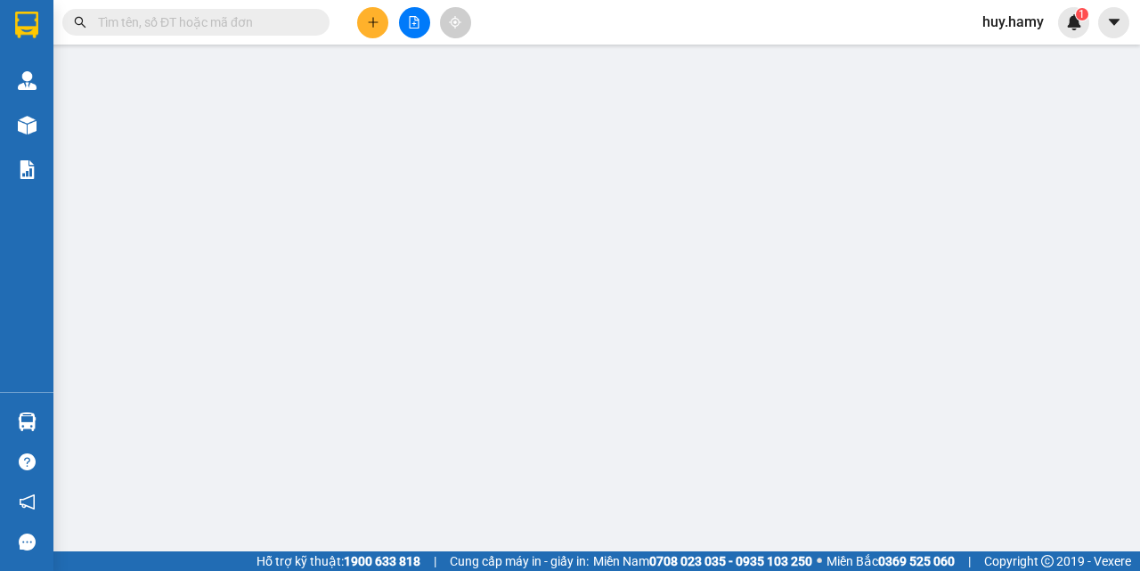
type input "0846462272"
type input "THỐNG"
type input "40.000"
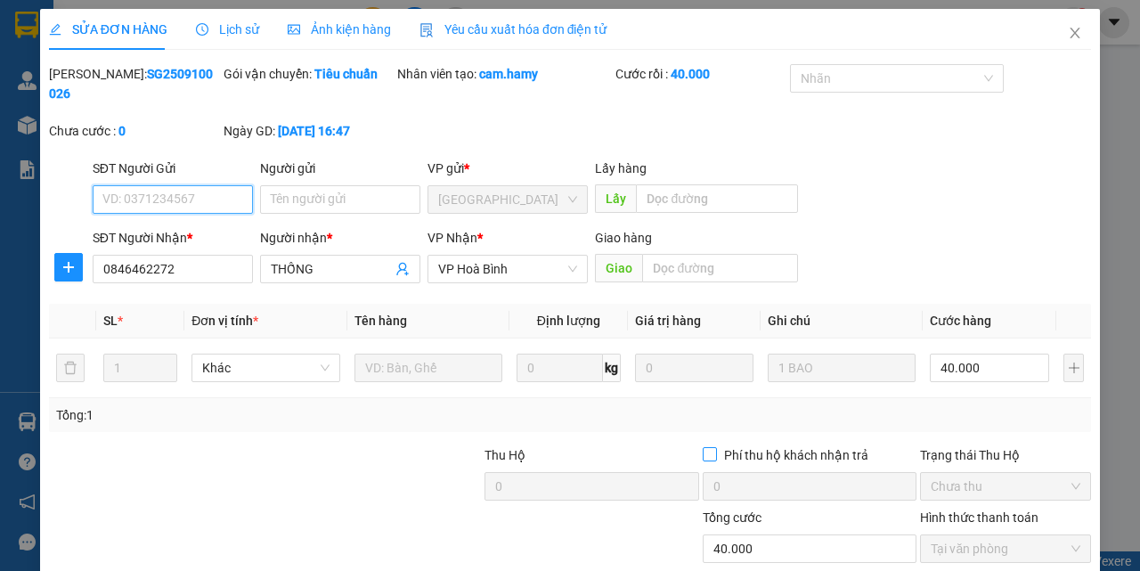
scroll to position [111, 0]
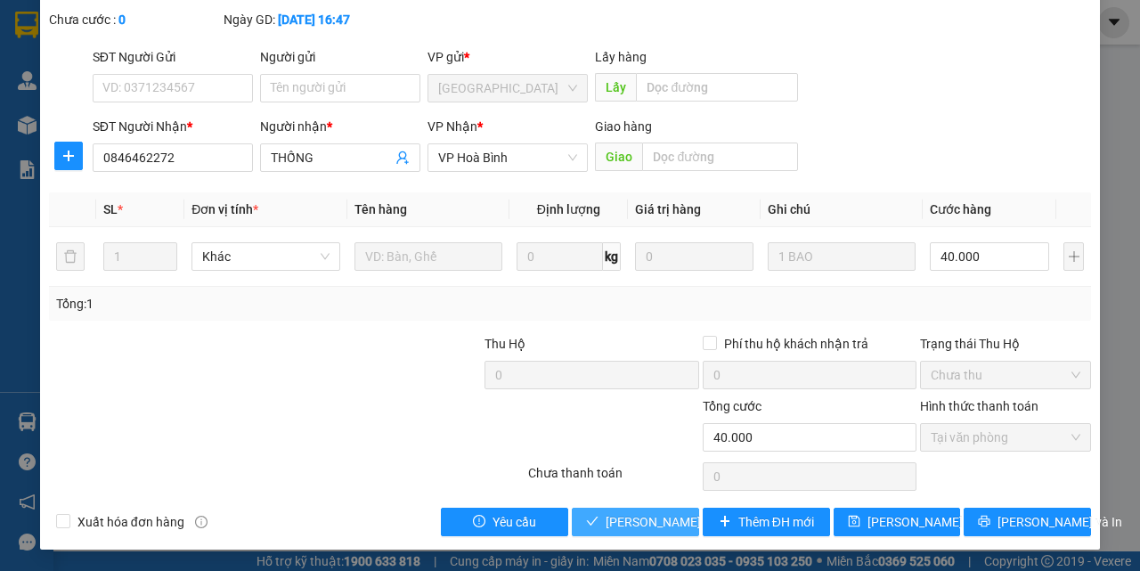
click at [652, 517] on span "[PERSON_NAME] và Giao hàng" at bounding box center [691, 522] width 171 height 20
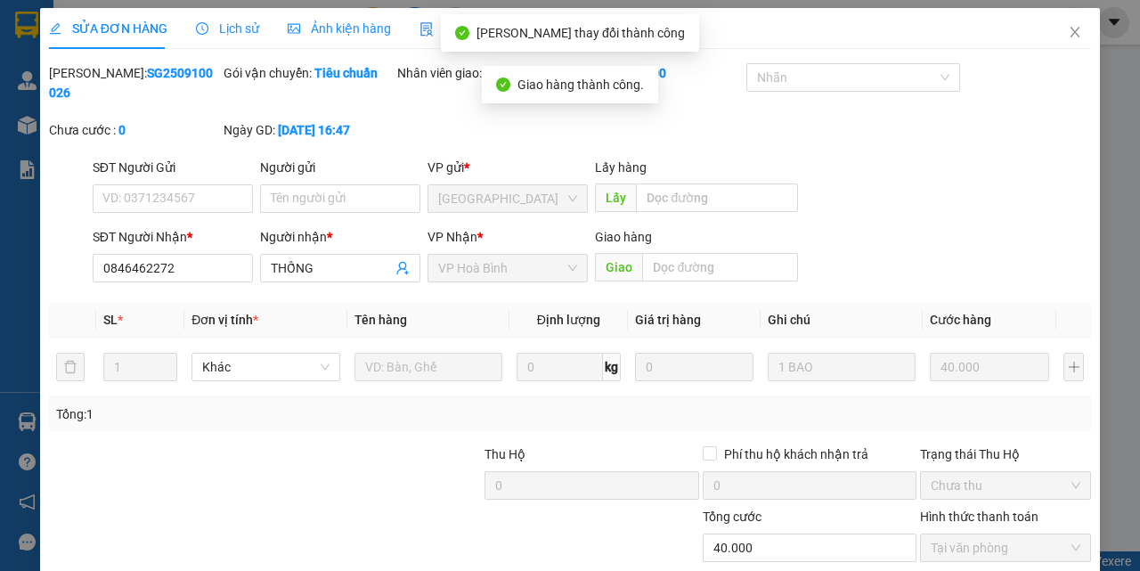
scroll to position [0, 0]
click at [1070, 33] on icon "close" at bounding box center [1075, 33] width 10 height 11
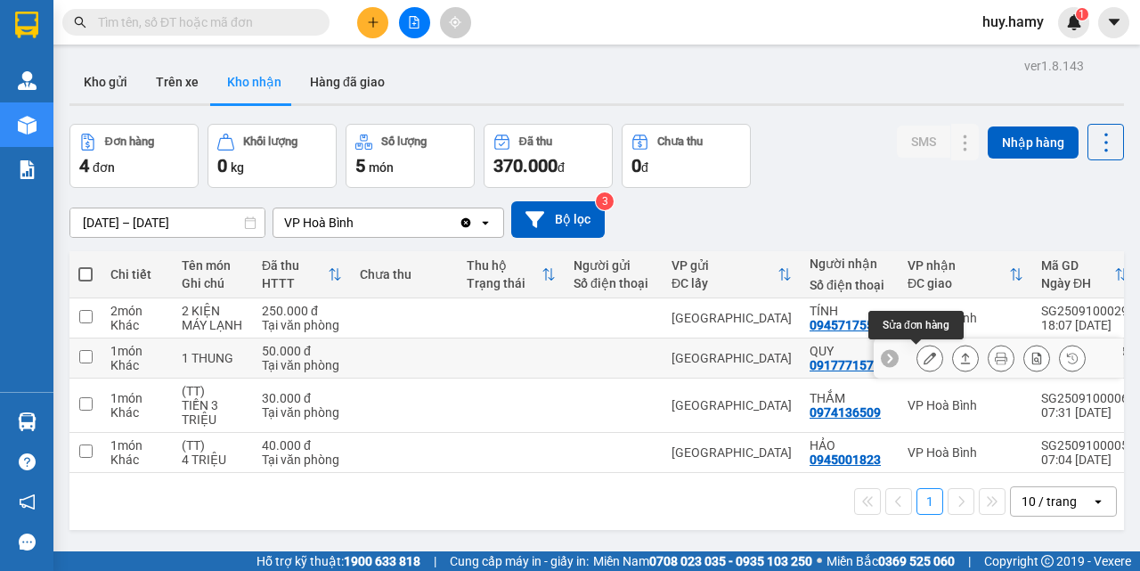
click at [924, 362] on icon at bounding box center [930, 358] width 12 height 12
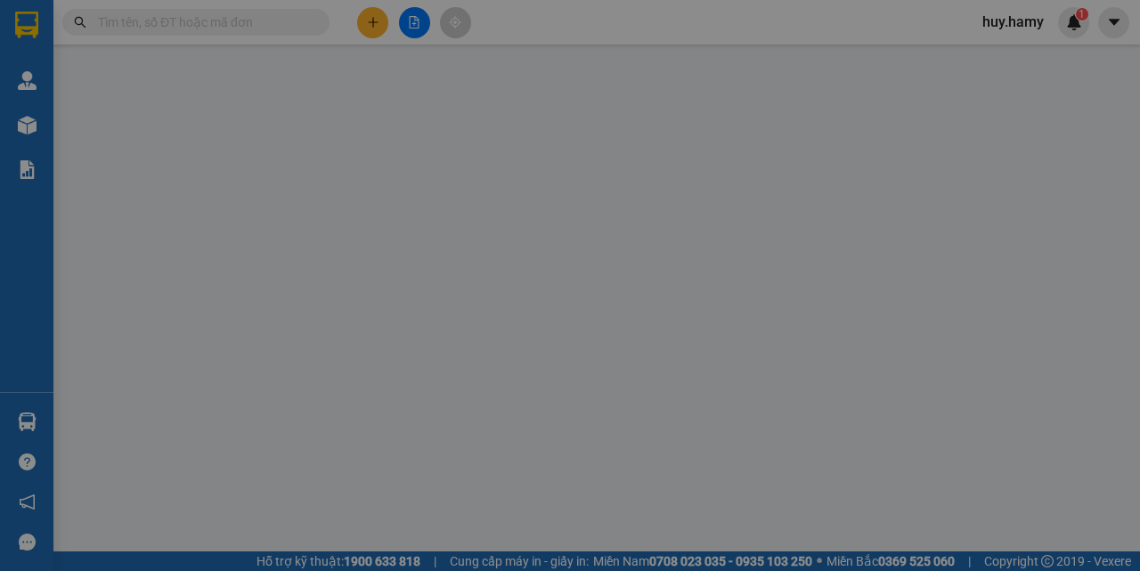
type input "0917771577"
type input "QUY"
type input "50.000"
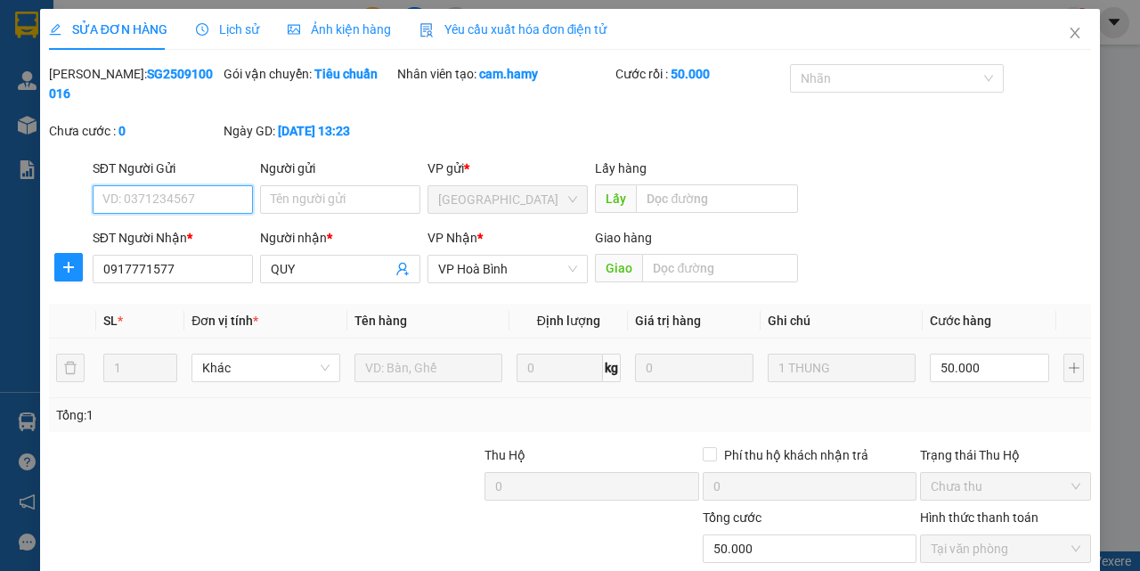
scroll to position [111, 0]
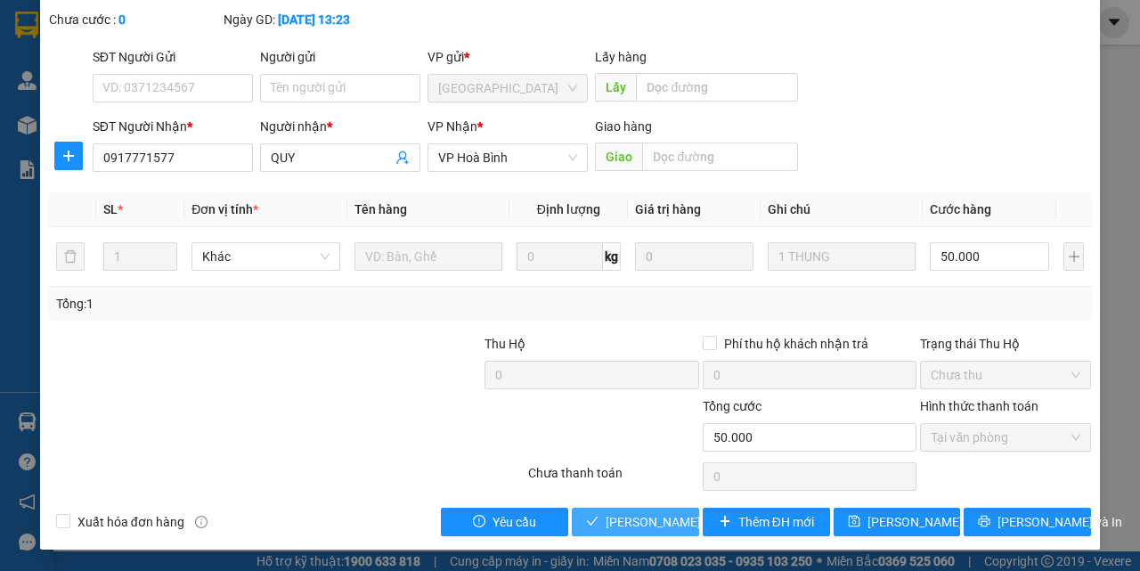
drag, startPoint x: 654, startPoint y: 535, endPoint x: 655, endPoint y: 525, distance: 10.0
click at [654, 533] on button "[PERSON_NAME] và Giao hàng" at bounding box center [635, 522] width 127 height 28
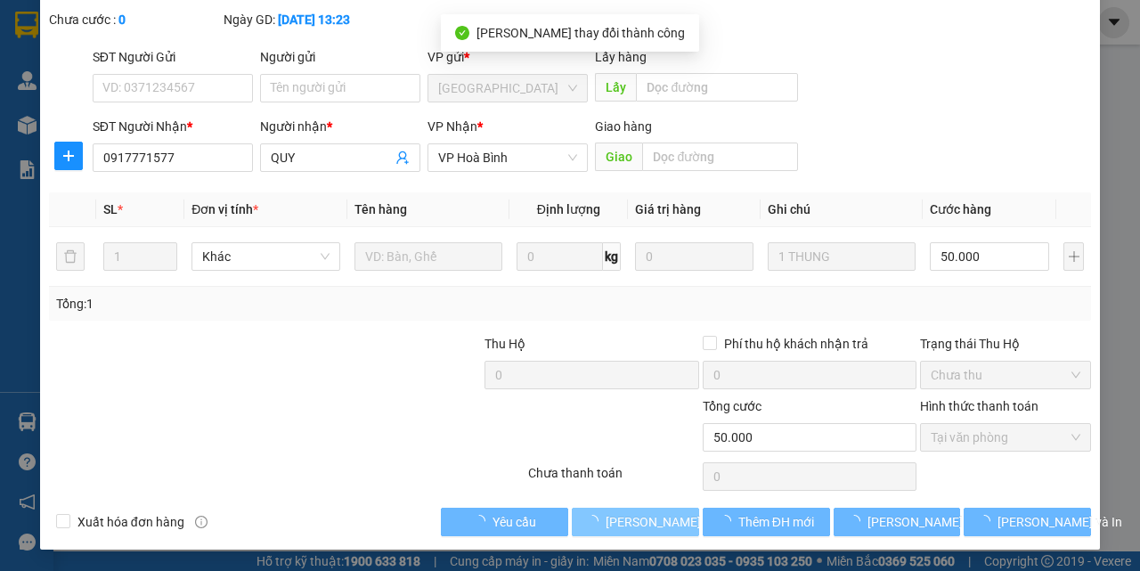
click at [655, 520] on span "[PERSON_NAME] và Giao hàng" at bounding box center [691, 522] width 171 height 20
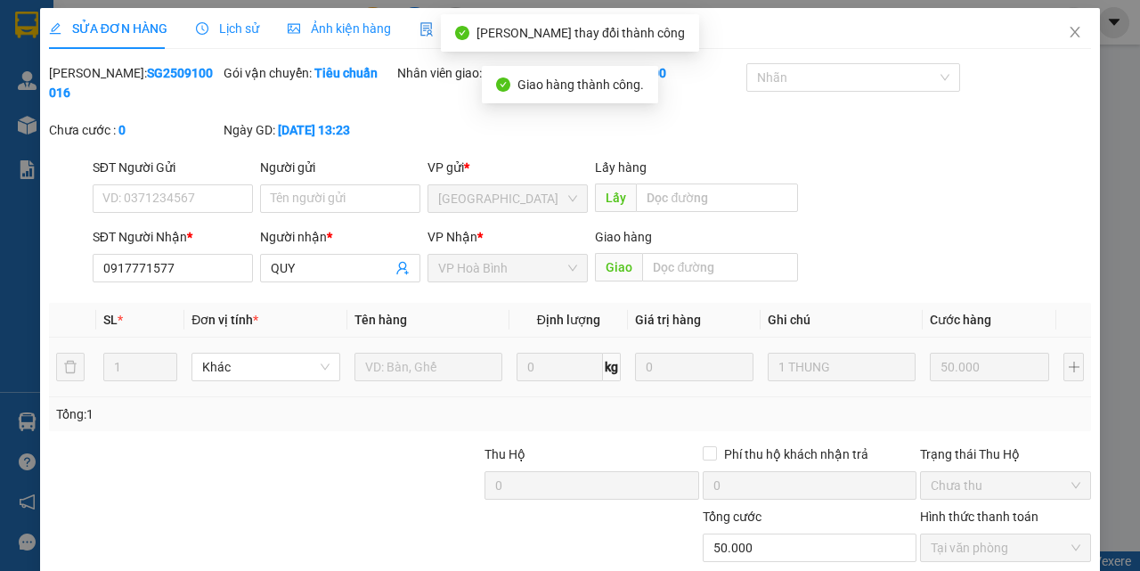
scroll to position [0, 0]
click at [1070, 36] on icon "close" at bounding box center [1075, 33] width 10 height 11
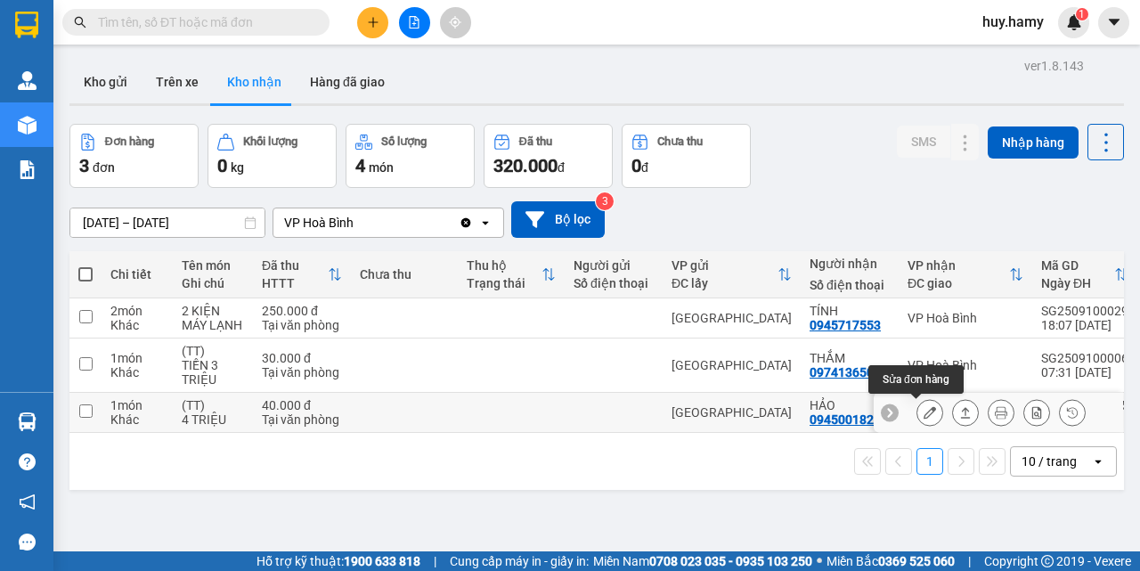
click at [917, 408] on button at bounding box center [929, 412] width 25 height 31
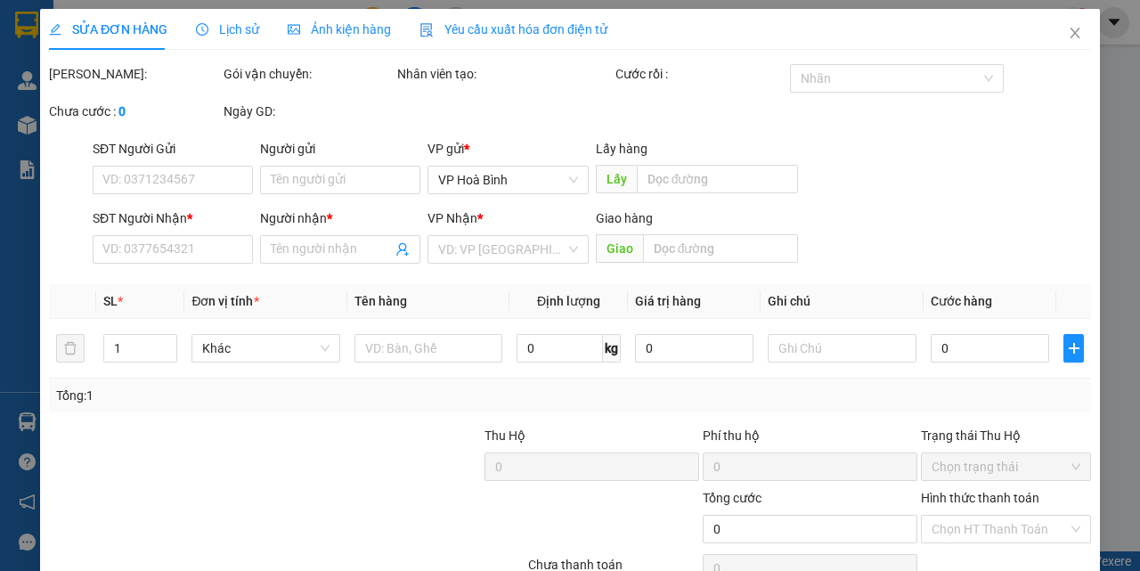
type input "0945001823"
type input "HẢO"
type input "40.000"
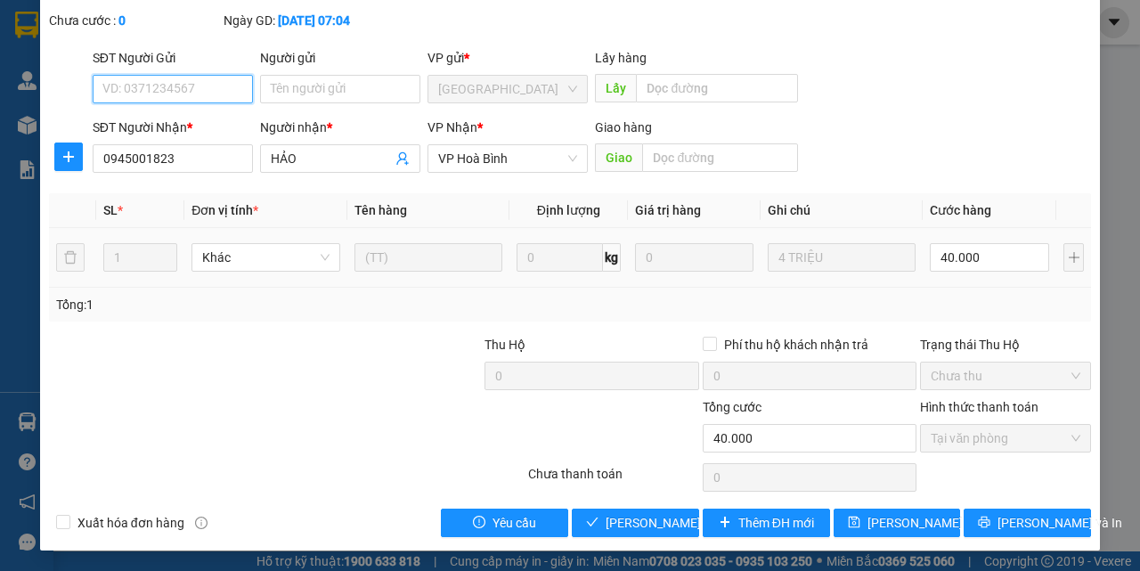
scroll to position [111, 0]
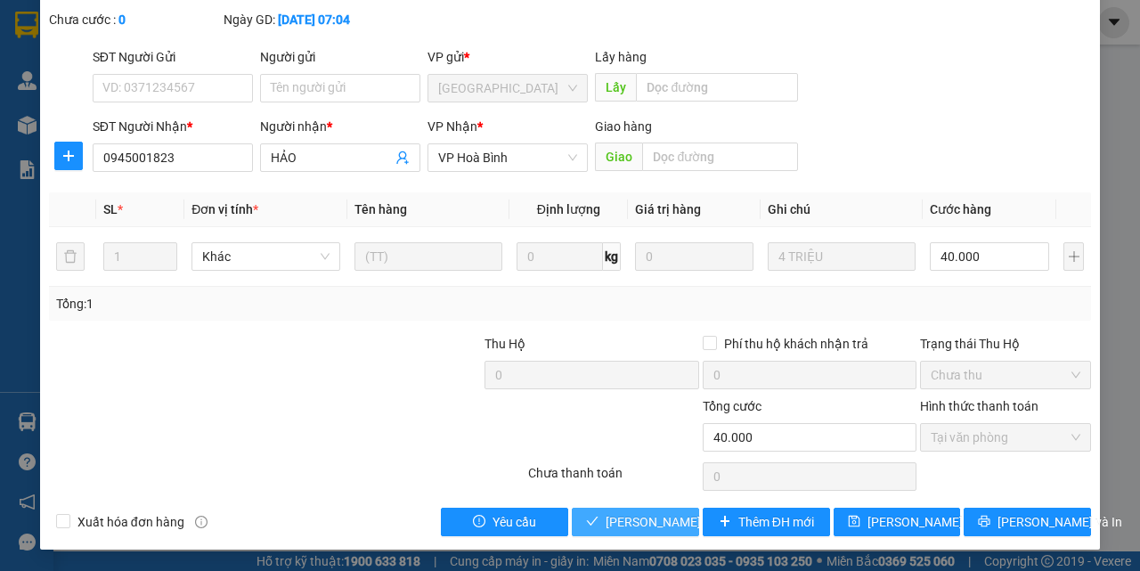
click at [642, 513] on span "[PERSON_NAME] và Giao hàng" at bounding box center [691, 522] width 171 height 20
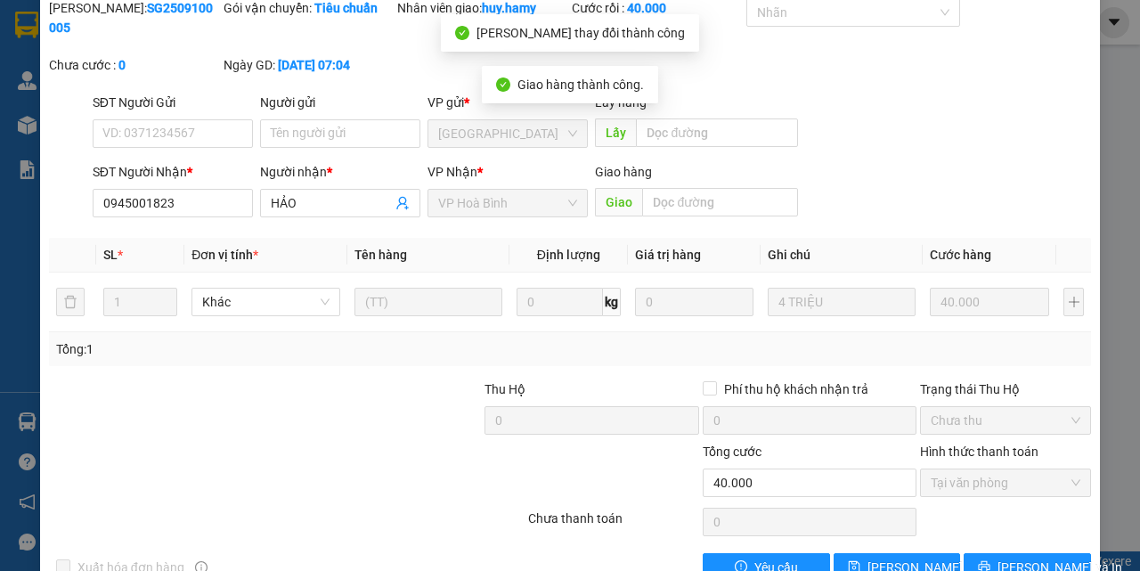
scroll to position [22, 0]
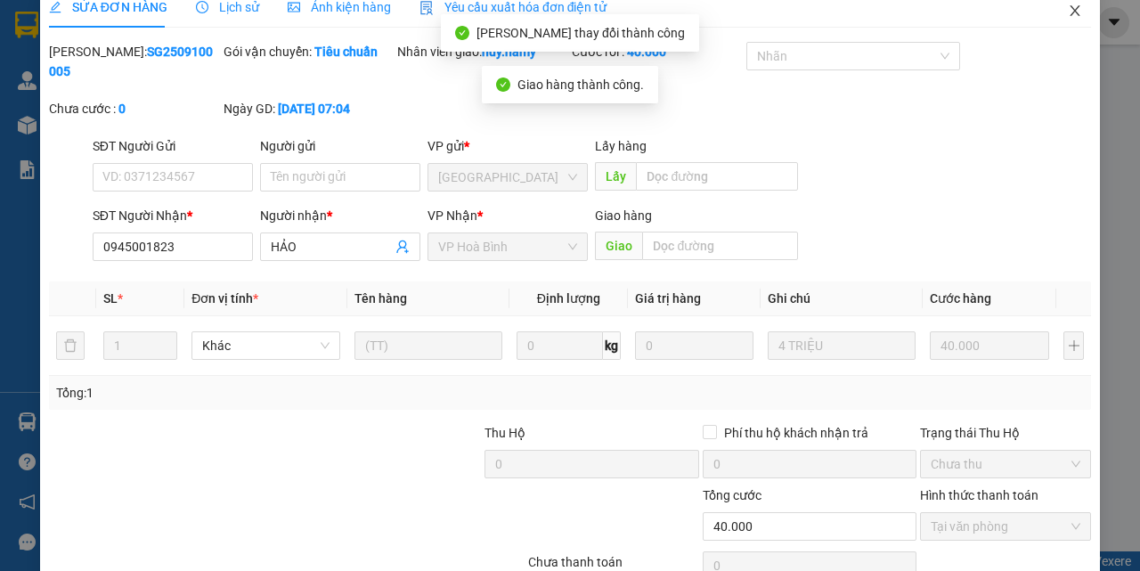
click at [1068, 13] on icon "close" at bounding box center [1075, 11] width 14 height 14
